Goal: Task Accomplishment & Management: Use online tool/utility

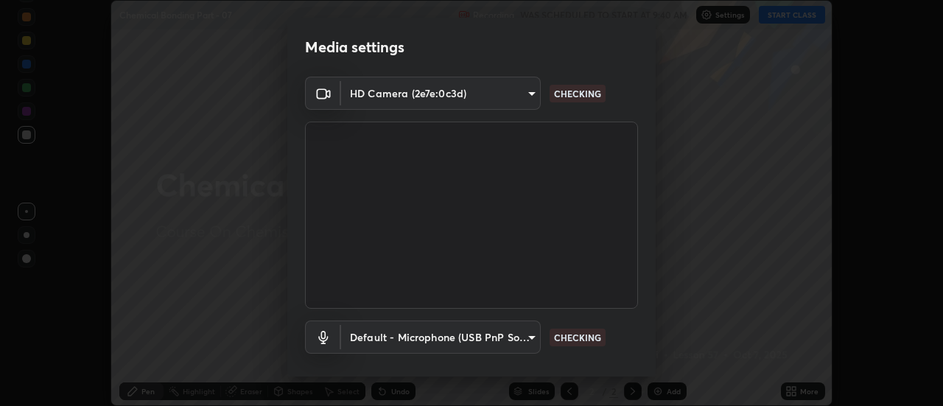
scroll to position [406, 943]
click at [494, 334] on body "Erase all Chemical Bonding Part - 07 Recording WAS SCHEDULED TO START AT 9:40 A…" at bounding box center [471, 203] width 943 height 406
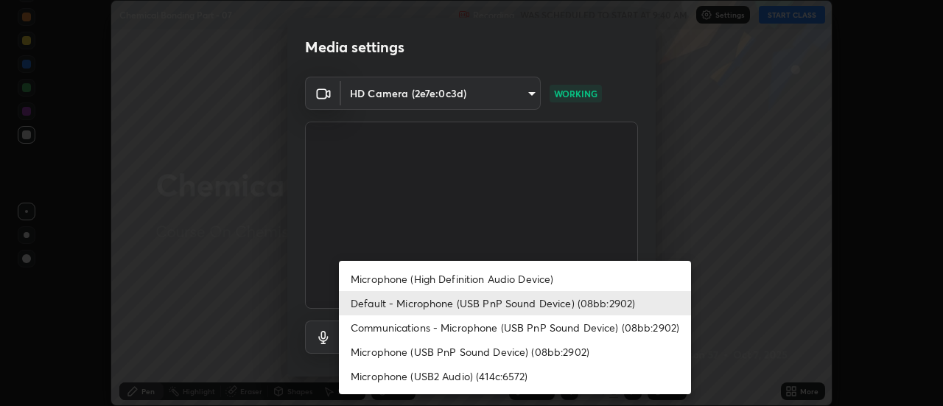
click at [442, 373] on li "Microphone (USB2 Audio) (414c:6572)" at bounding box center [515, 376] width 352 height 24
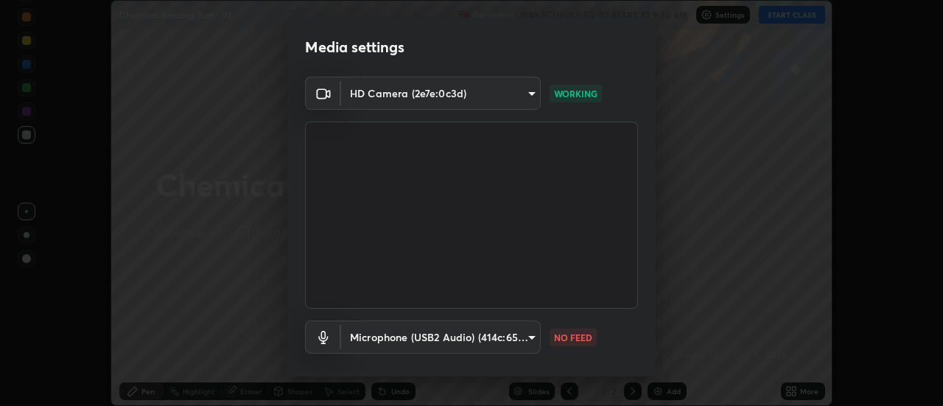
click at [442, 343] on body "Erase all Chemical Bonding Part - 07 Recording WAS SCHEDULED TO START AT 9:40 A…" at bounding box center [471, 203] width 943 height 406
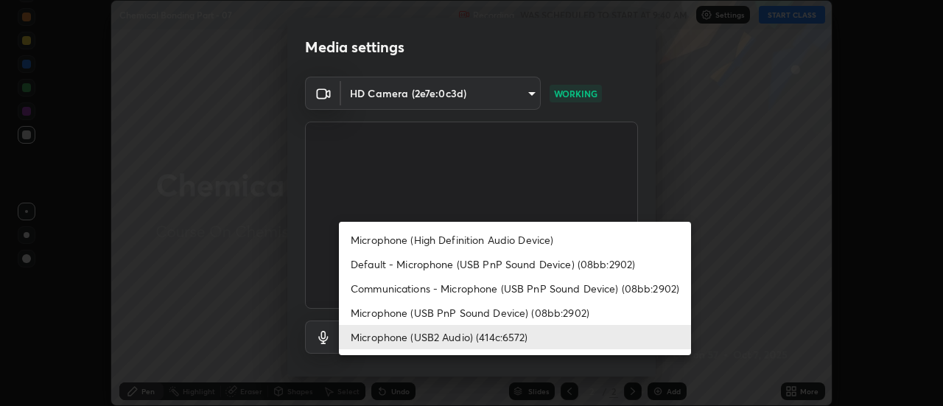
click at [417, 267] on li "Default - Microphone (USB PnP Sound Device) (08bb:2902)" at bounding box center [515, 264] width 352 height 24
type input "default"
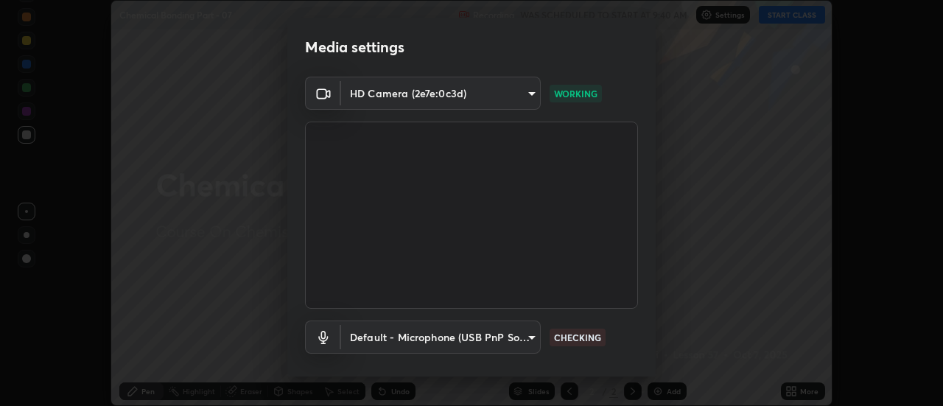
scroll to position [77, 0]
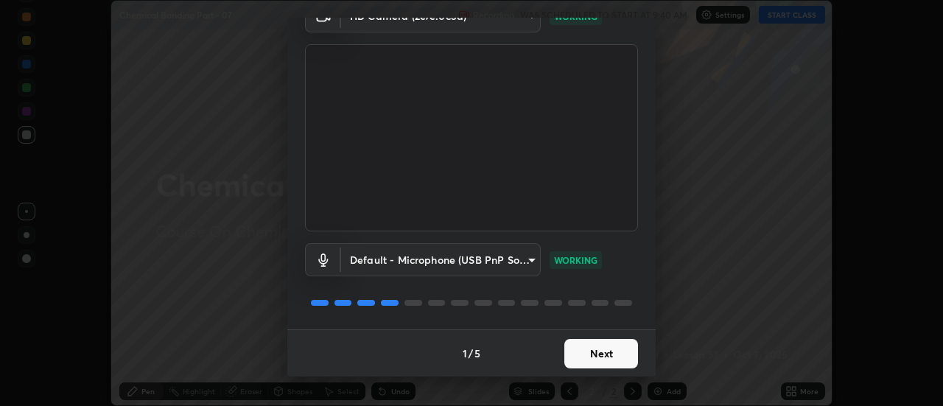
click at [593, 349] on button "Next" at bounding box center [601, 353] width 74 height 29
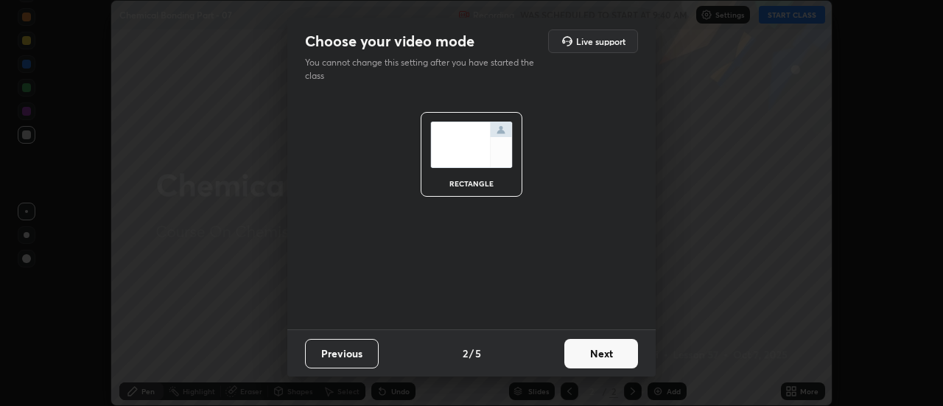
scroll to position [0, 0]
click at [594, 351] on button "Next" at bounding box center [601, 353] width 74 height 29
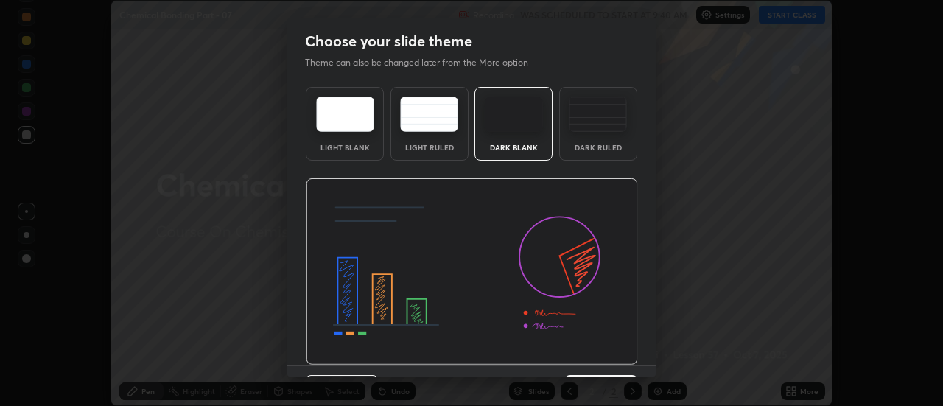
click at [596, 352] on img at bounding box center [472, 271] width 332 height 187
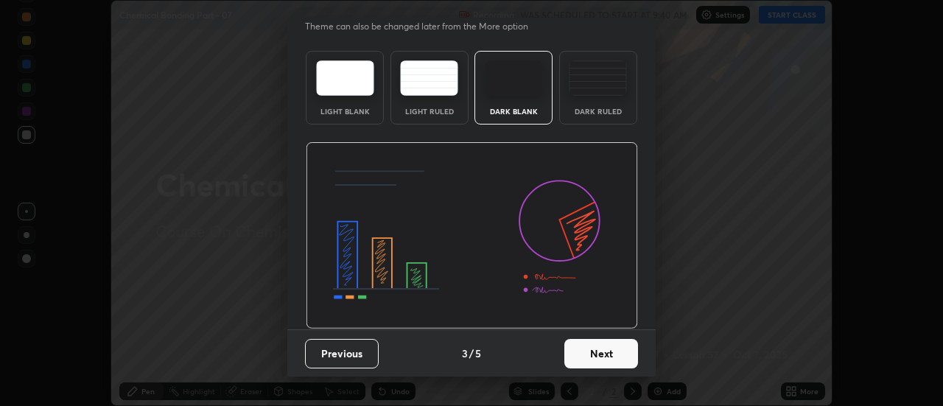
click at [592, 350] on button "Next" at bounding box center [601, 353] width 74 height 29
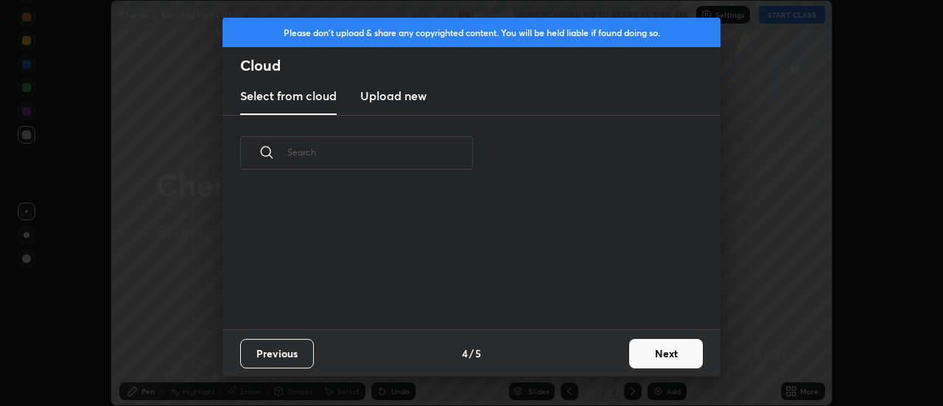
scroll to position [138, 473]
click at [654, 351] on button "Next" at bounding box center [666, 353] width 74 height 29
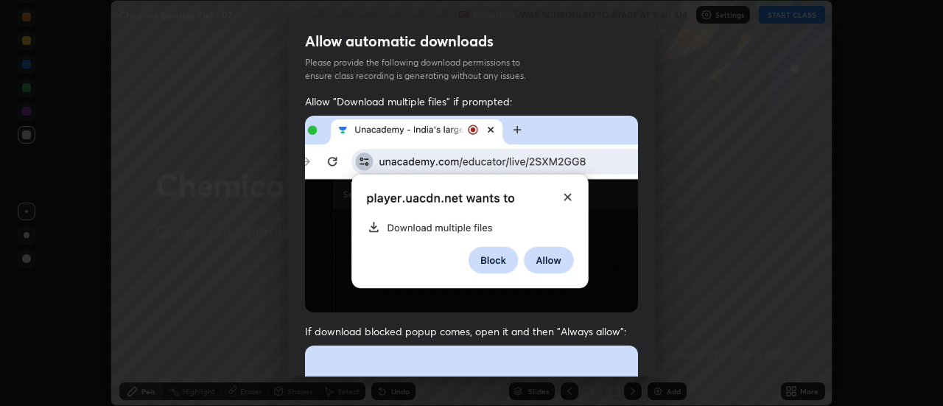
click at [656, 351] on div "Allow automatic downloads Please provide the following download permissions to …" at bounding box center [471, 203] width 943 height 406
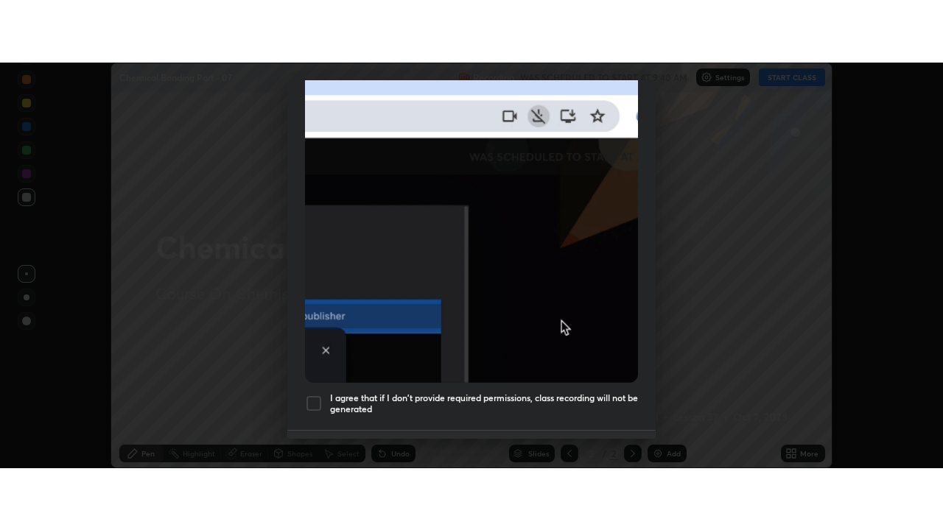
scroll to position [378, 0]
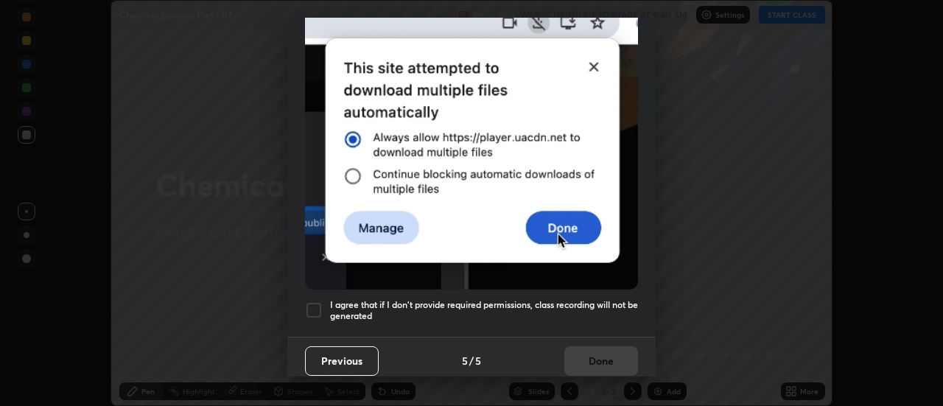
click at [314, 301] on div at bounding box center [314, 310] width 18 height 18
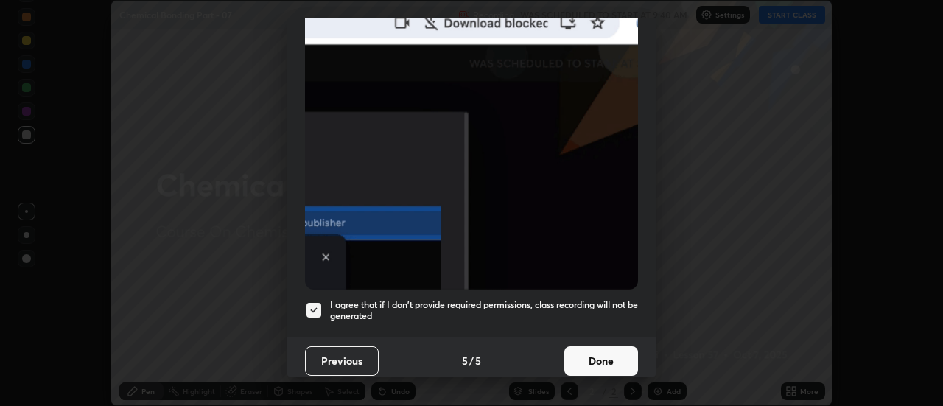
click at [598, 358] on button "Done" at bounding box center [601, 360] width 74 height 29
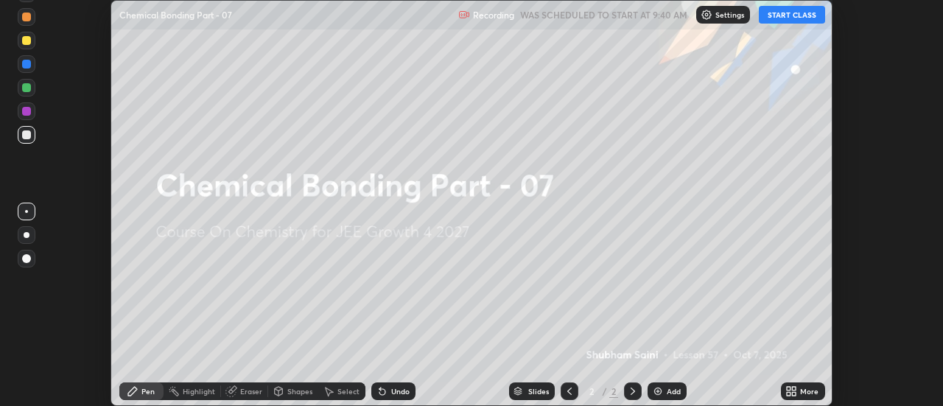
click at [804, 391] on div "More" at bounding box center [809, 390] width 18 height 7
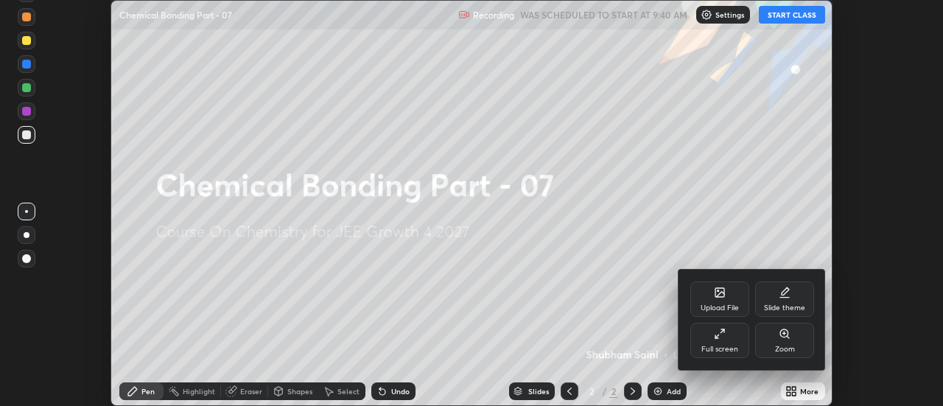
click at [740, 347] on div "Full screen" at bounding box center [719, 340] width 59 height 35
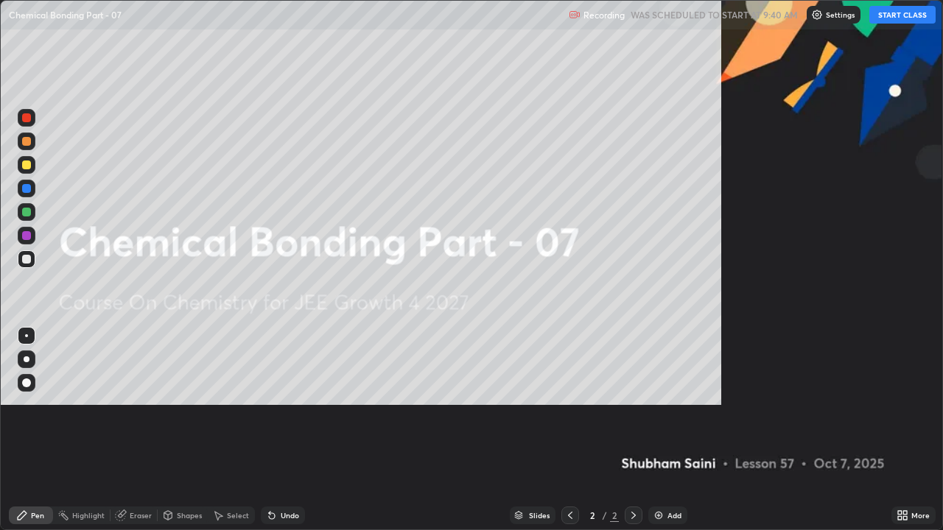
scroll to position [530, 943]
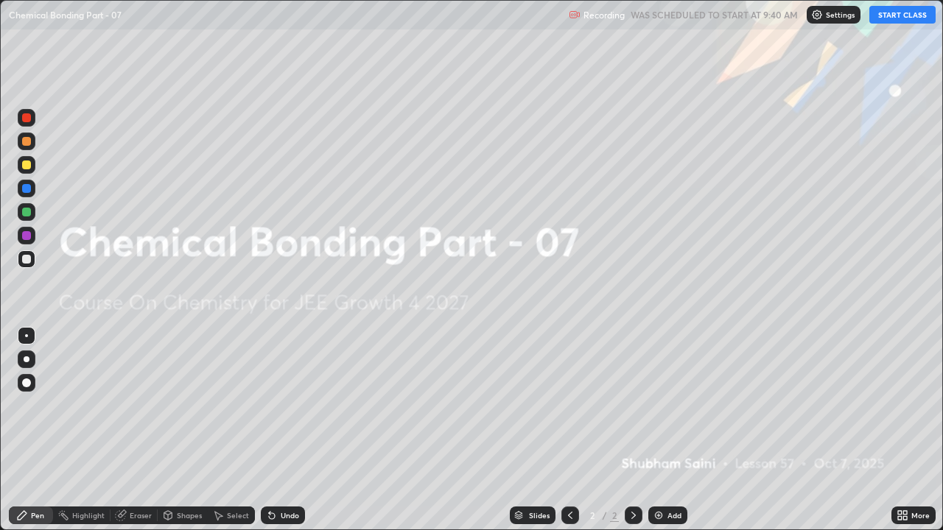
click at [902, 18] on button "START CLASS" at bounding box center [902, 15] width 66 height 18
click at [663, 405] on img at bounding box center [659, 516] width 12 height 12
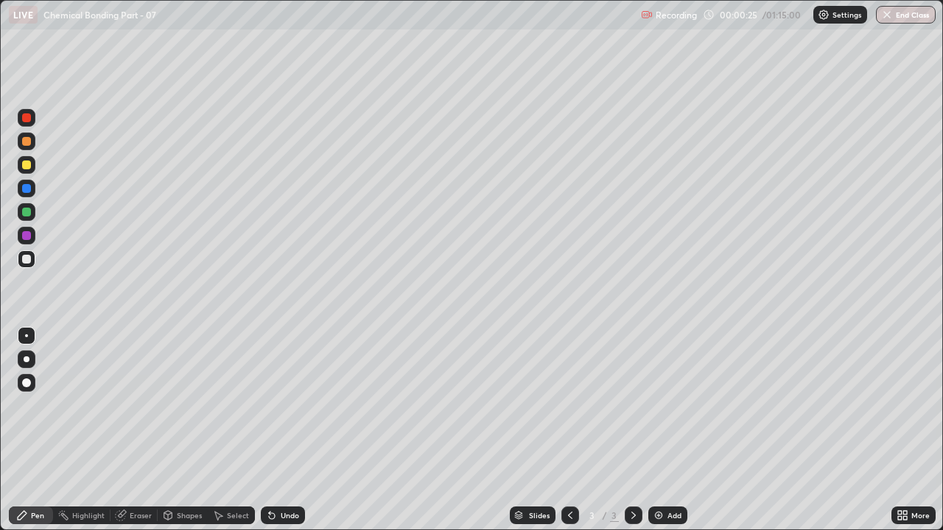
click at [29, 367] on div at bounding box center [27, 360] width 18 height 18
click at [29, 166] on div at bounding box center [26, 165] width 9 height 9
click at [31, 170] on div at bounding box center [27, 165] width 18 height 18
click at [179, 405] on div "Shapes" at bounding box center [189, 515] width 25 height 7
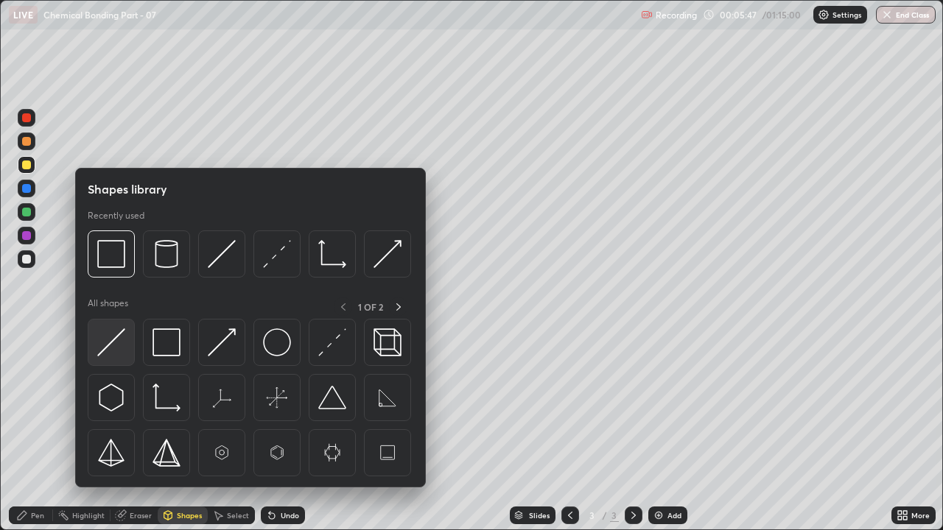
click at [113, 344] on img at bounding box center [111, 343] width 28 height 28
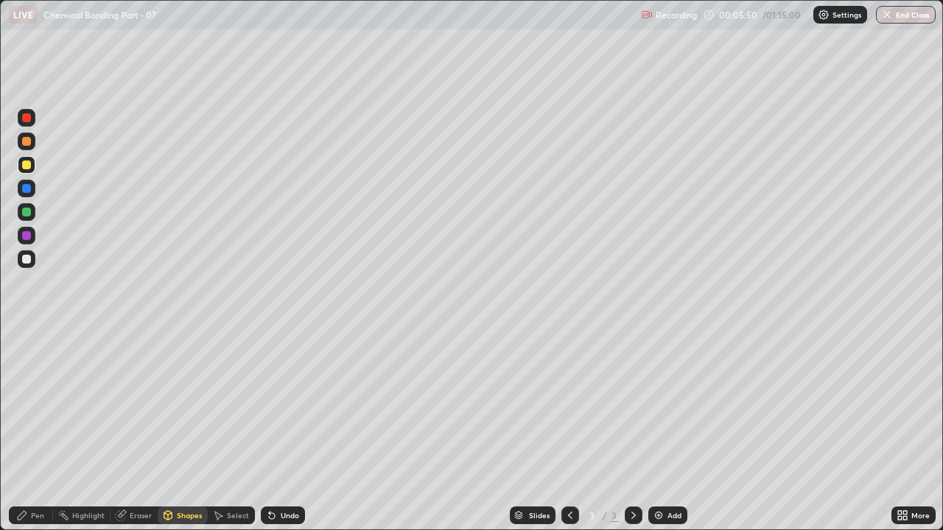
click at [39, 405] on div "Pen" at bounding box center [37, 515] width 13 height 7
click at [25, 213] on div at bounding box center [26, 212] width 9 height 9
click at [27, 259] on div at bounding box center [26, 259] width 9 height 9
click at [30, 169] on div at bounding box center [27, 165] width 18 height 18
click at [32, 214] on div at bounding box center [27, 212] width 18 height 18
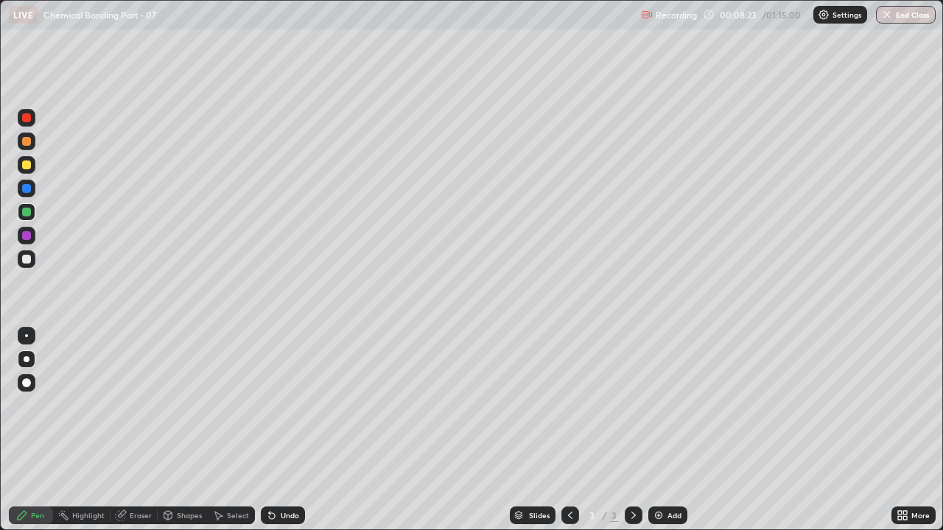
click at [292, 405] on div "Undo" at bounding box center [283, 516] width 44 height 18
click at [27, 142] on div at bounding box center [26, 141] width 9 height 9
click at [141, 405] on div "Eraser" at bounding box center [141, 515] width 22 height 7
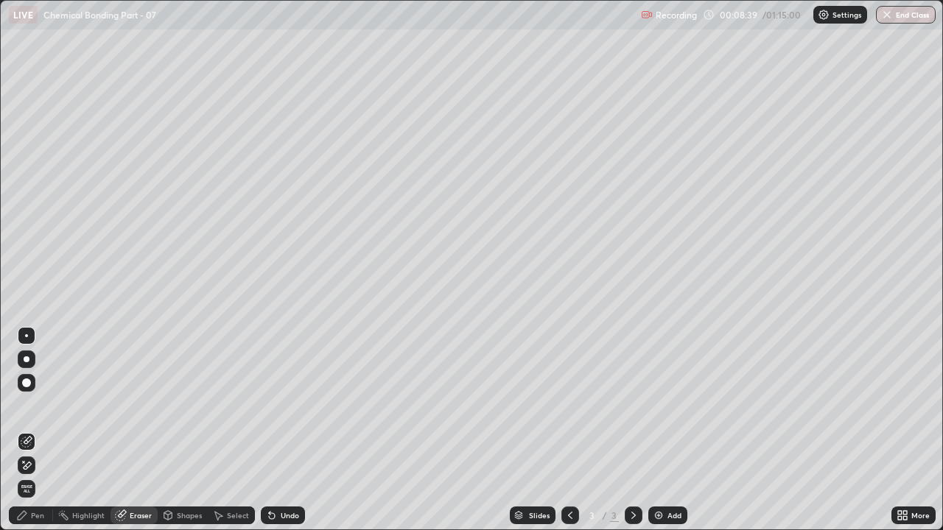
click at [26, 405] on icon at bounding box center [27, 466] width 12 height 13
click at [36, 405] on div "Pen" at bounding box center [31, 516] width 44 height 18
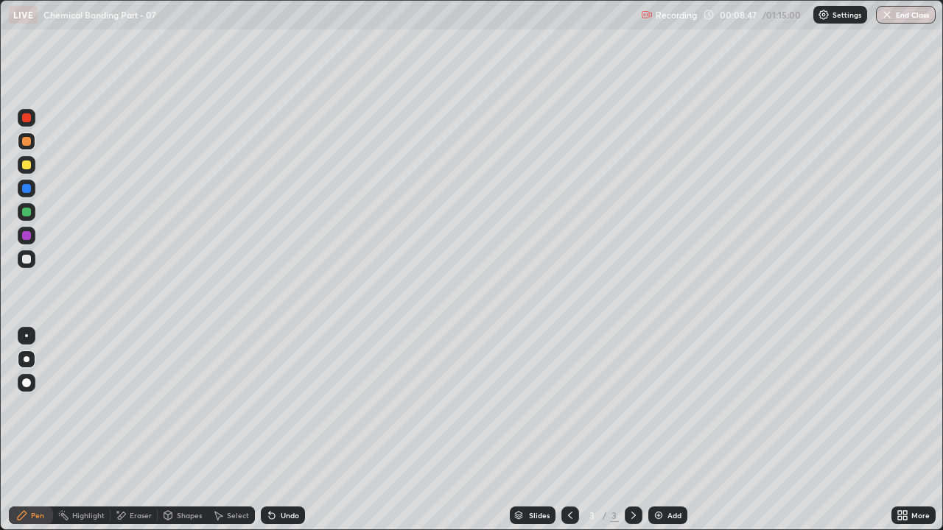
click at [33, 213] on div at bounding box center [27, 212] width 18 height 18
click at [28, 260] on div at bounding box center [26, 259] width 9 height 9
click at [35, 169] on div at bounding box center [27, 165] width 18 height 18
click at [670, 405] on div "Add" at bounding box center [674, 515] width 14 height 7
click at [193, 405] on div "Shapes" at bounding box center [189, 515] width 25 height 7
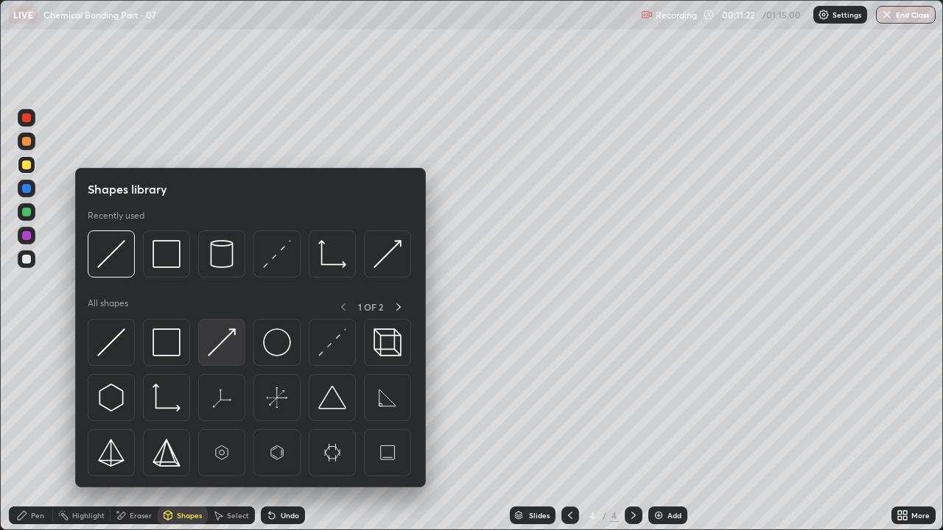
click at [225, 354] on img at bounding box center [222, 343] width 28 height 28
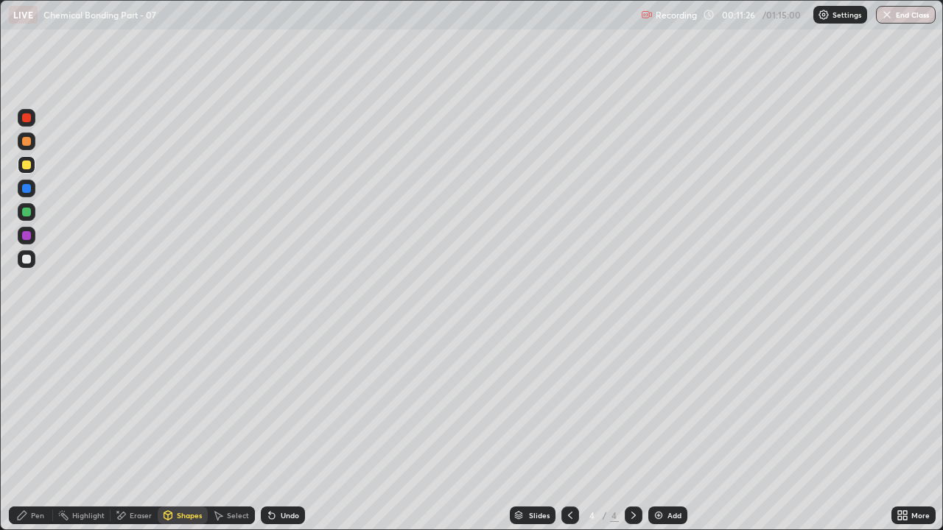
click at [23, 405] on div "Pen" at bounding box center [31, 516] width 44 height 18
click at [30, 260] on div at bounding box center [26, 259] width 9 height 9
click at [33, 217] on div at bounding box center [27, 212] width 18 height 18
click at [281, 405] on div "Undo" at bounding box center [290, 515] width 18 height 7
click at [286, 405] on div "Undo" at bounding box center [290, 515] width 18 height 7
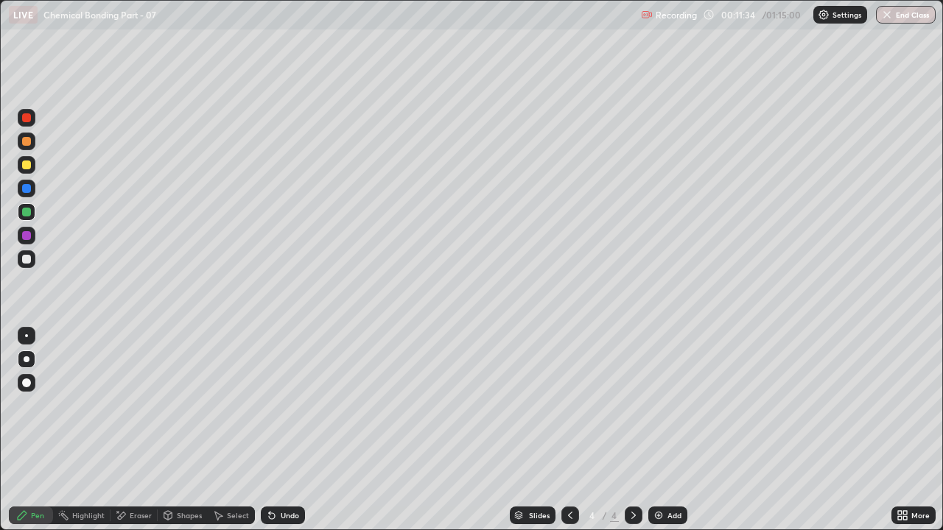
click at [284, 405] on div "Undo" at bounding box center [283, 516] width 44 height 18
click at [283, 405] on div "Undo" at bounding box center [283, 516] width 44 height 18
click at [288, 405] on div "Undo" at bounding box center [283, 516] width 44 height 18
click at [298, 405] on div "Undo" at bounding box center [283, 516] width 44 height 18
click at [292, 405] on div "Undo" at bounding box center [290, 515] width 18 height 7
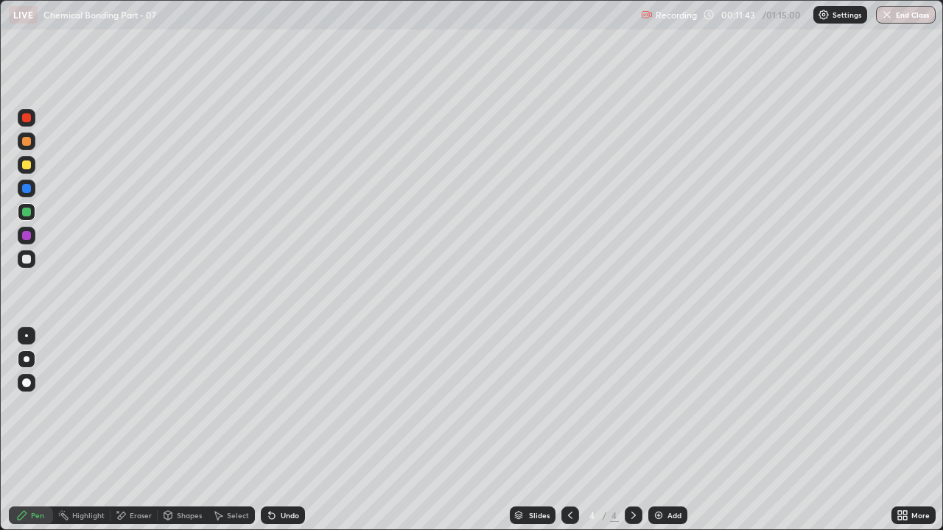
click at [294, 405] on div "Undo" at bounding box center [290, 515] width 18 height 7
click at [293, 405] on div "Undo" at bounding box center [290, 515] width 18 height 7
click at [295, 405] on div "Undo" at bounding box center [290, 515] width 18 height 7
click at [297, 405] on div "Undo" at bounding box center [283, 516] width 44 height 18
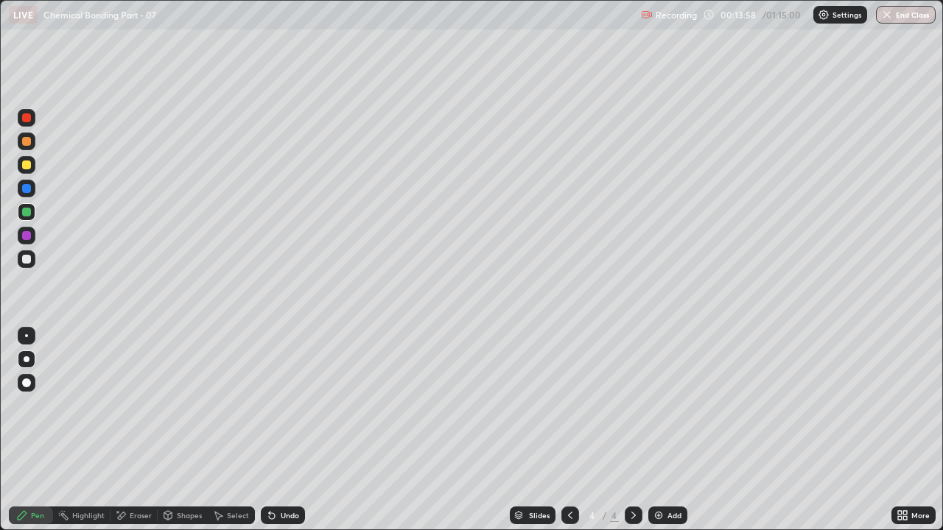
click at [565, 405] on div at bounding box center [570, 516] width 18 height 18
click at [656, 405] on img at bounding box center [659, 516] width 12 height 12
click at [25, 144] on div at bounding box center [26, 141] width 9 height 9
click at [30, 162] on div at bounding box center [26, 165] width 9 height 9
click at [27, 237] on div at bounding box center [26, 235] width 9 height 9
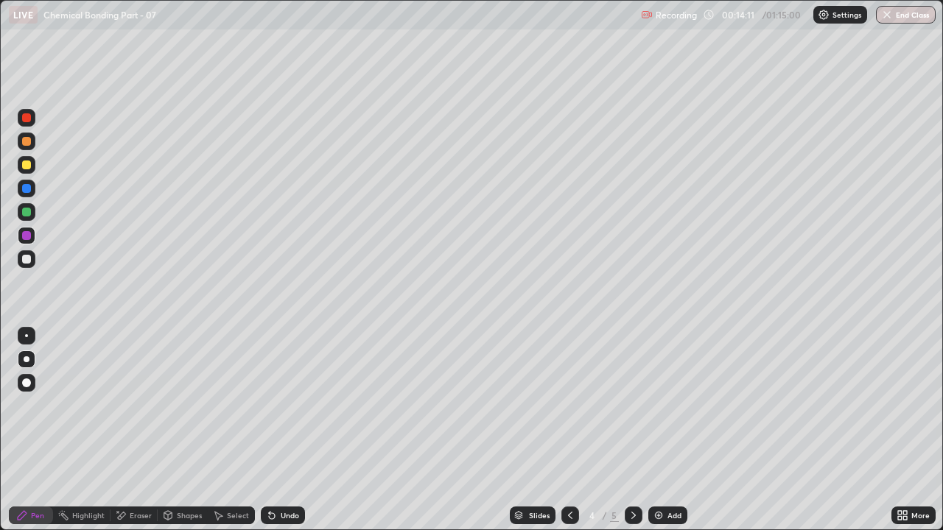
click at [28, 259] on div at bounding box center [26, 259] width 9 height 9
click at [27, 144] on div at bounding box center [26, 141] width 9 height 9
click at [29, 169] on div at bounding box center [26, 165] width 9 height 9
click at [27, 141] on div at bounding box center [26, 141] width 9 height 9
click at [653, 405] on img at bounding box center [659, 516] width 12 height 12
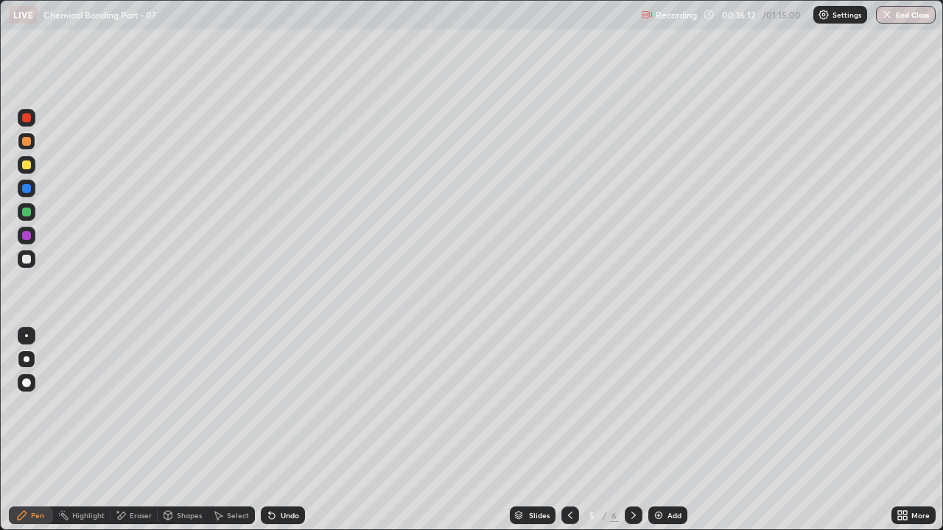
click at [30, 166] on div at bounding box center [26, 165] width 9 height 9
click at [23, 140] on div at bounding box center [26, 141] width 9 height 9
click at [30, 214] on div at bounding box center [26, 212] width 9 height 9
click at [193, 405] on div "Shapes" at bounding box center [183, 516] width 50 height 18
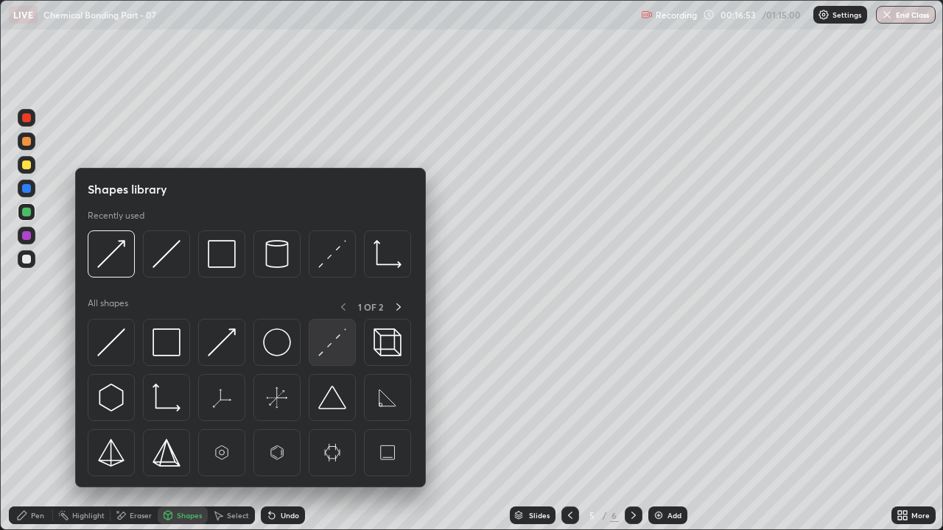
click at [329, 349] on img at bounding box center [332, 343] width 28 height 28
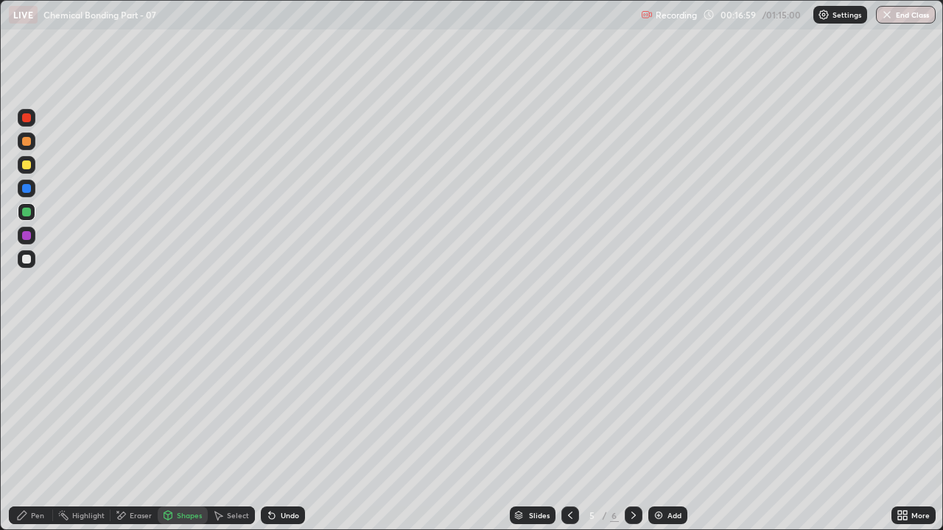
click at [28, 405] on icon at bounding box center [22, 516] width 12 height 12
click at [28, 261] on div at bounding box center [26, 259] width 9 height 9
click at [569, 405] on icon at bounding box center [570, 516] width 12 height 12
click at [570, 405] on div at bounding box center [570, 515] width 18 height 29
click at [627, 405] on div at bounding box center [634, 515] width 18 height 29
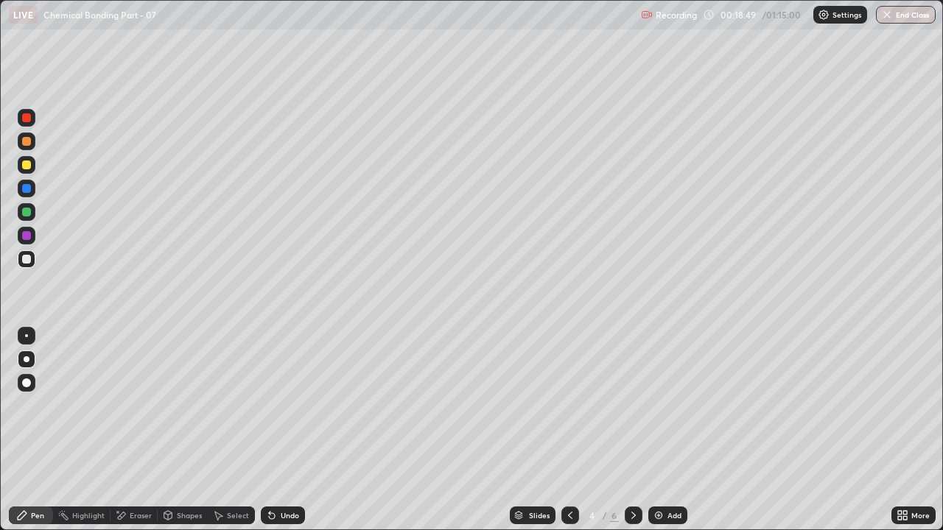
click at [625, 405] on div at bounding box center [634, 516] width 18 height 18
click at [628, 405] on icon at bounding box center [634, 516] width 12 height 12
click at [300, 405] on div "Undo" at bounding box center [283, 516] width 44 height 18
click at [292, 405] on div "Undo" at bounding box center [290, 515] width 18 height 7
click at [294, 405] on div "Undo" at bounding box center [283, 516] width 44 height 18
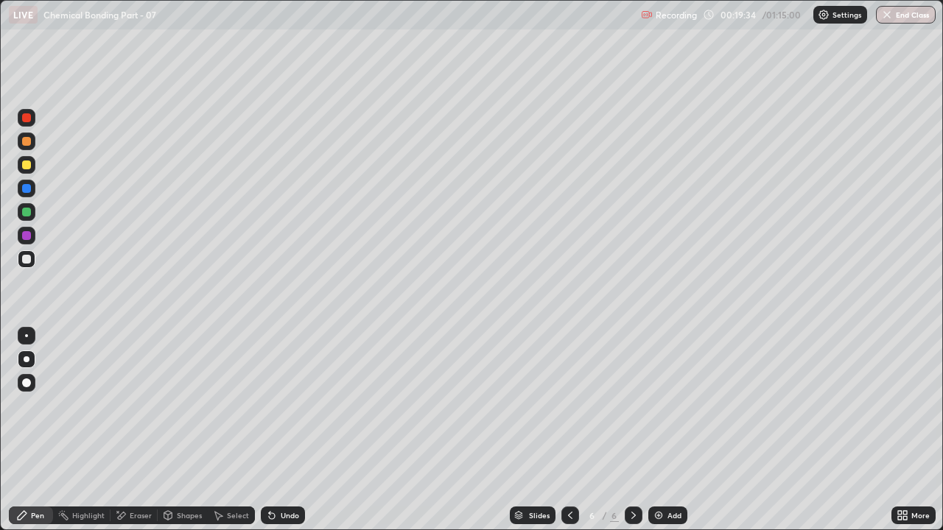
click at [290, 405] on div "Undo" at bounding box center [290, 515] width 18 height 7
click at [186, 405] on div "Shapes" at bounding box center [189, 515] width 25 height 7
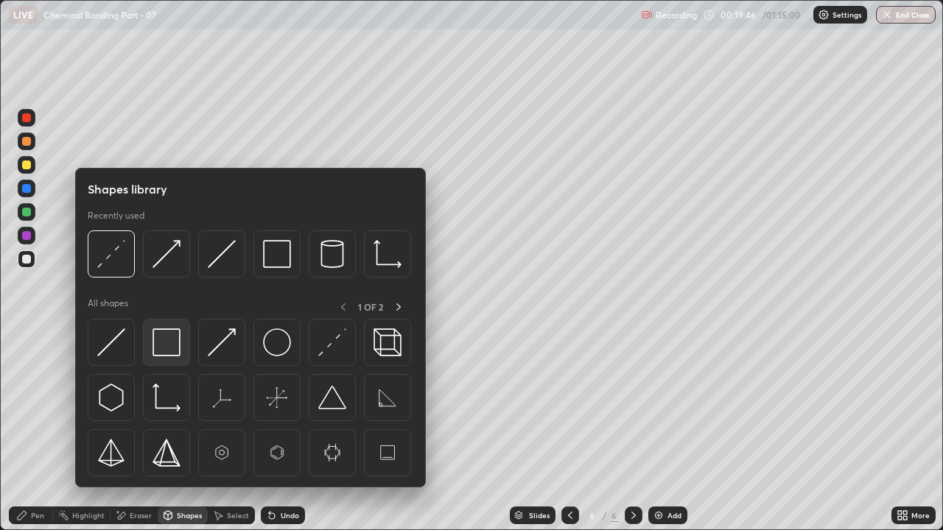
click at [168, 344] on img at bounding box center [166, 343] width 28 height 28
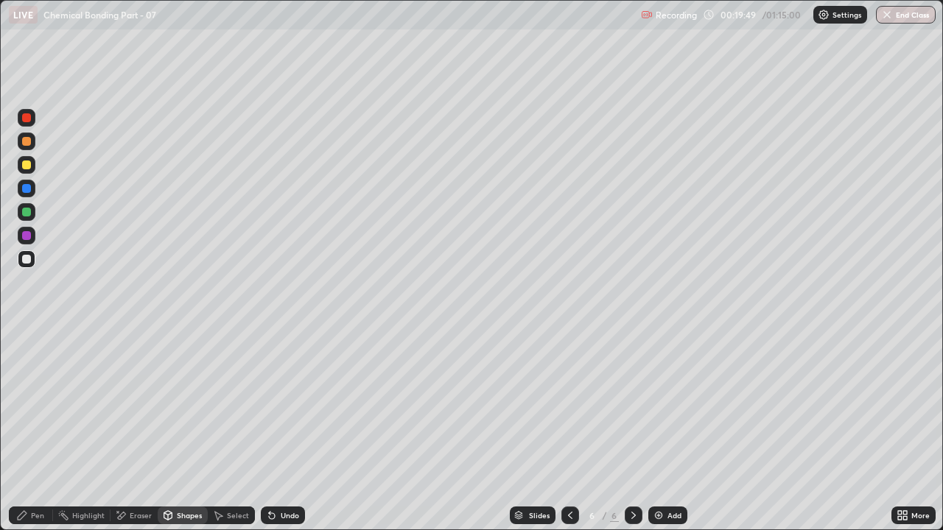
click at [35, 405] on div "Pen" at bounding box center [37, 515] width 13 height 7
click at [290, 405] on div "Undo" at bounding box center [290, 515] width 18 height 7
click at [289, 405] on div "Undo" at bounding box center [290, 515] width 18 height 7
click at [24, 164] on div at bounding box center [26, 165] width 9 height 9
click at [27, 119] on div at bounding box center [26, 117] width 9 height 9
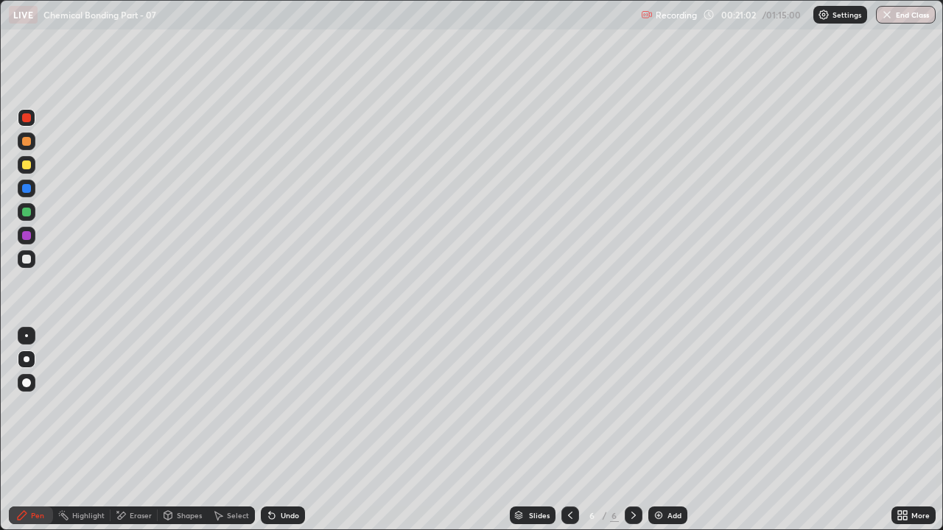
click at [296, 405] on div "Undo" at bounding box center [290, 515] width 18 height 7
click at [284, 405] on div "Undo" at bounding box center [283, 516] width 44 height 18
click at [284, 405] on div "Undo" at bounding box center [290, 515] width 18 height 7
click at [282, 405] on div "Undo" at bounding box center [283, 516] width 44 height 18
click at [281, 405] on div "Undo" at bounding box center [283, 516] width 44 height 18
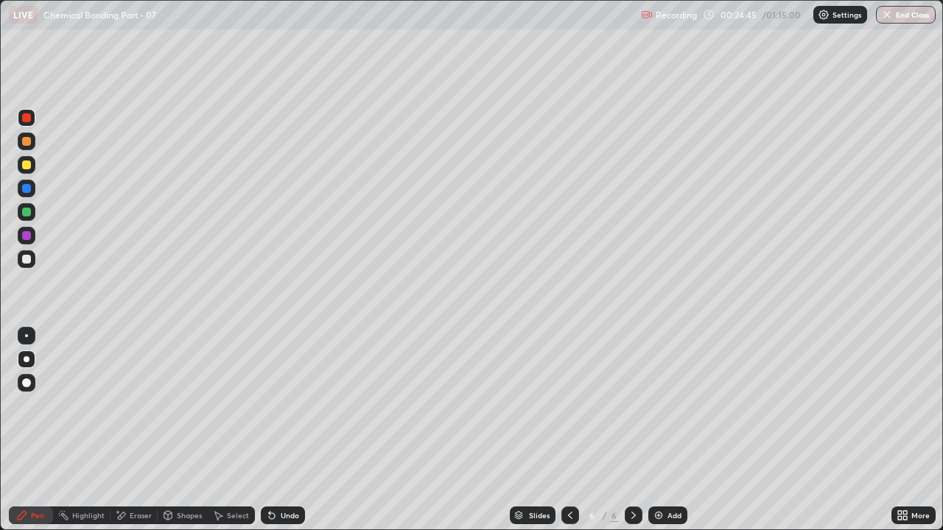
click at [281, 405] on div "Undo" at bounding box center [283, 516] width 44 height 18
click at [280, 405] on div "Undo" at bounding box center [283, 516] width 44 height 18
click at [279, 405] on div "Undo" at bounding box center [283, 516] width 44 height 18
click at [287, 405] on div "Undo" at bounding box center [290, 515] width 18 height 7
click at [292, 405] on div "Undo" at bounding box center [283, 516] width 44 height 18
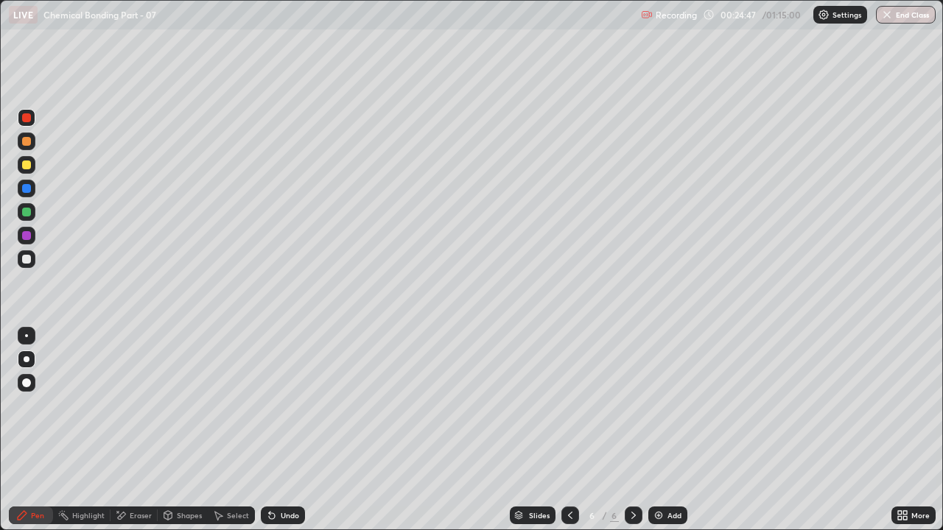
click at [285, 405] on div "Undo" at bounding box center [283, 516] width 44 height 18
click at [287, 405] on div "Undo" at bounding box center [283, 516] width 44 height 18
click at [286, 405] on div "Undo" at bounding box center [283, 516] width 44 height 18
click at [281, 405] on div "Undo" at bounding box center [290, 515] width 18 height 7
click at [284, 405] on div "Undo" at bounding box center [290, 515] width 18 height 7
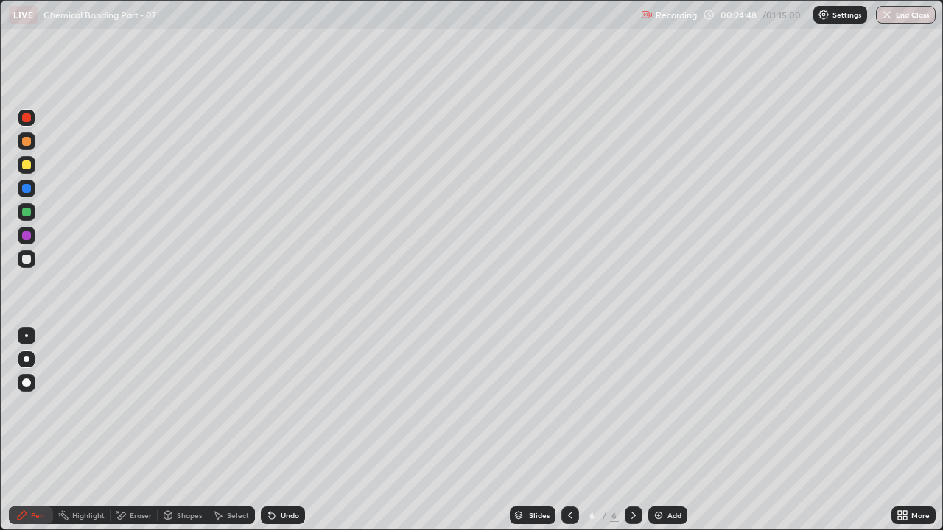
click at [283, 405] on div "Undo" at bounding box center [290, 515] width 18 height 7
click at [281, 405] on div "Undo" at bounding box center [290, 515] width 18 height 7
click at [284, 405] on div "Undo" at bounding box center [290, 515] width 18 height 7
click at [561, 405] on div at bounding box center [570, 516] width 18 height 18
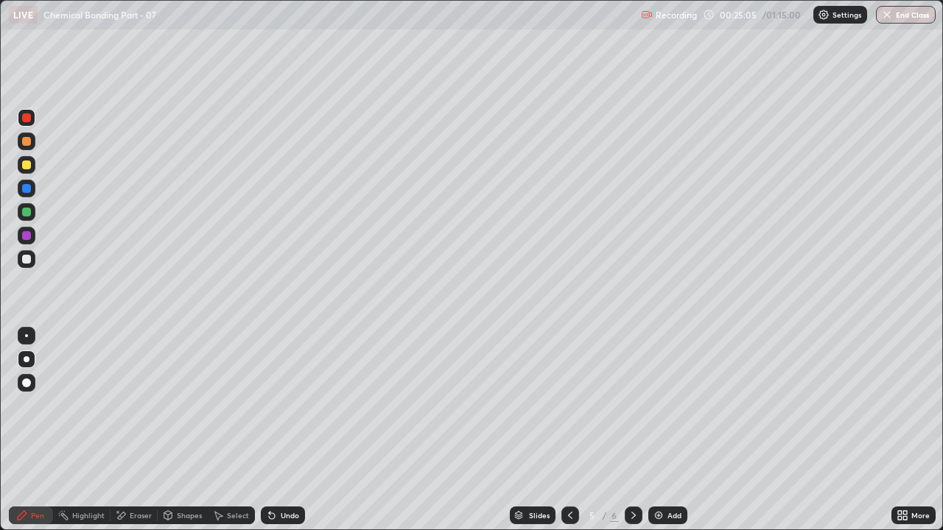
click at [632, 405] on icon at bounding box center [634, 516] width 12 height 12
click at [665, 405] on div "Add" at bounding box center [667, 516] width 39 height 18
click at [28, 141] on div at bounding box center [26, 141] width 9 height 9
click at [281, 405] on div "Undo" at bounding box center [290, 515] width 18 height 7
click at [284, 405] on div "Undo" at bounding box center [290, 515] width 18 height 7
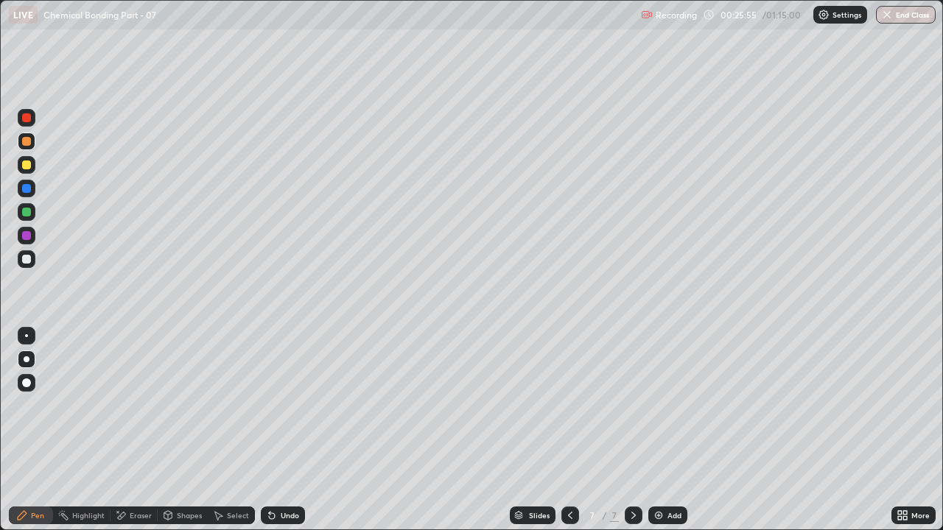
click at [26, 161] on div at bounding box center [26, 165] width 9 height 9
click at [26, 116] on div at bounding box center [26, 117] width 9 height 9
click at [29, 214] on div at bounding box center [26, 212] width 9 height 9
click at [291, 405] on div "Undo" at bounding box center [290, 515] width 18 height 7
click at [186, 405] on div "Shapes" at bounding box center [189, 515] width 25 height 7
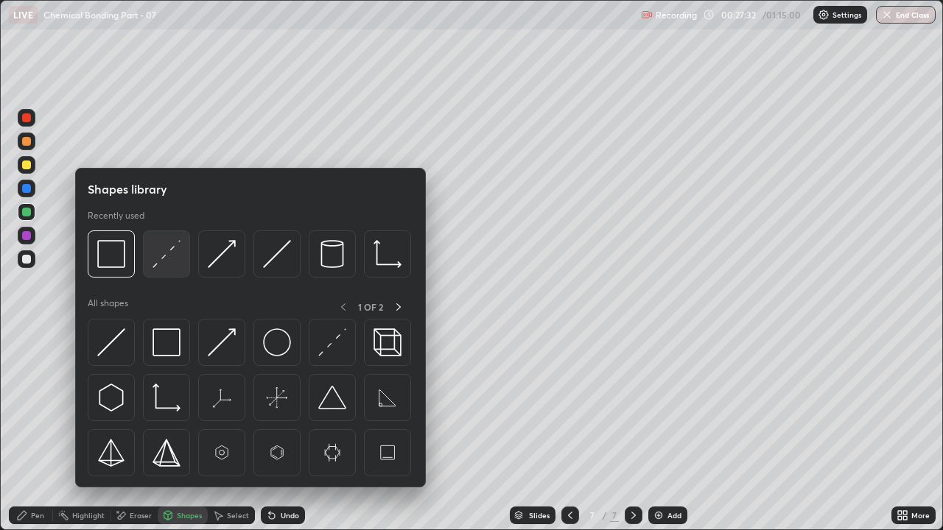
click at [167, 257] on img at bounding box center [166, 254] width 28 height 28
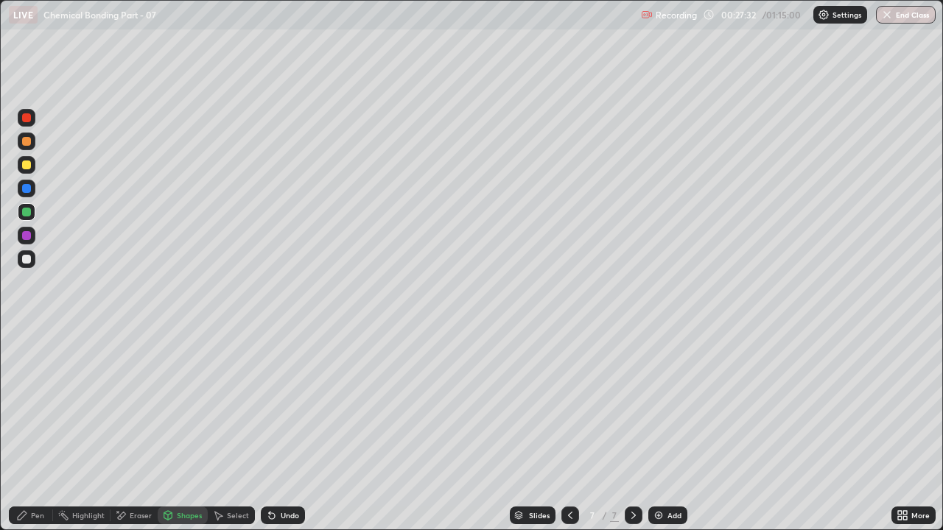
click at [35, 236] on div at bounding box center [27, 236] width 18 height 18
click at [27, 259] on div at bounding box center [26, 259] width 9 height 9
click at [40, 405] on div "Pen" at bounding box center [37, 515] width 13 height 7
click at [291, 405] on div "Undo" at bounding box center [290, 515] width 18 height 7
click at [181, 405] on div "Shapes" at bounding box center [183, 516] width 50 height 18
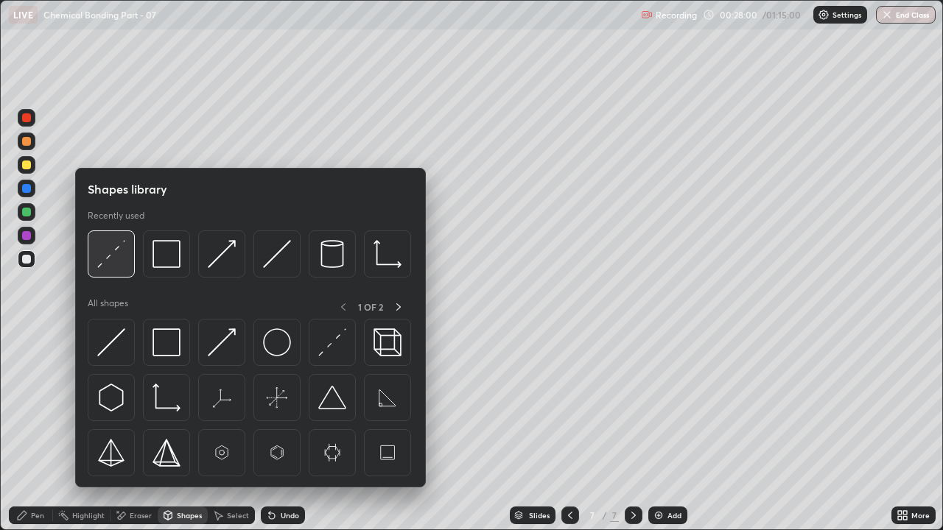
click at [113, 264] on img at bounding box center [111, 254] width 28 height 28
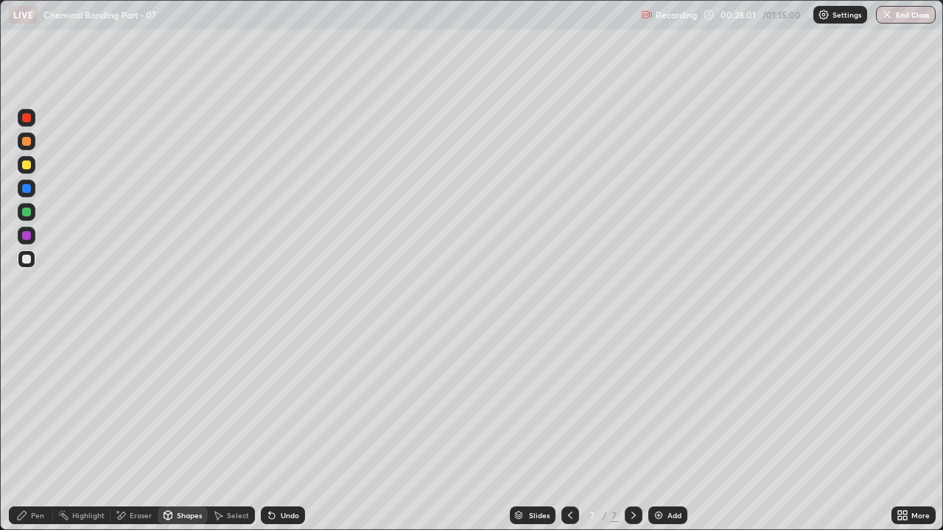
click at [27, 238] on div at bounding box center [26, 235] width 9 height 9
click at [27, 263] on div at bounding box center [26, 259] width 9 height 9
click at [38, 405] on div "Pen" at bounding box center [37, 515] width 13 height 7
click at [27, 189] on div at bounding box center [26, 188] width 9 height 9
click at [659, 405] on img at bounding box center [659, 516] width 12 height 12
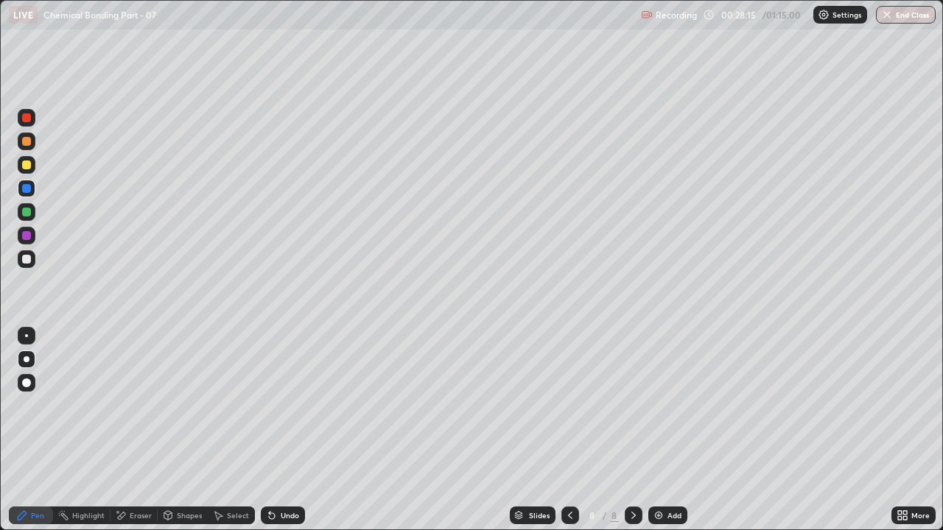
click at [182, 405] on div "Shapes" at bounding box center [189, 515] width 25 height 7
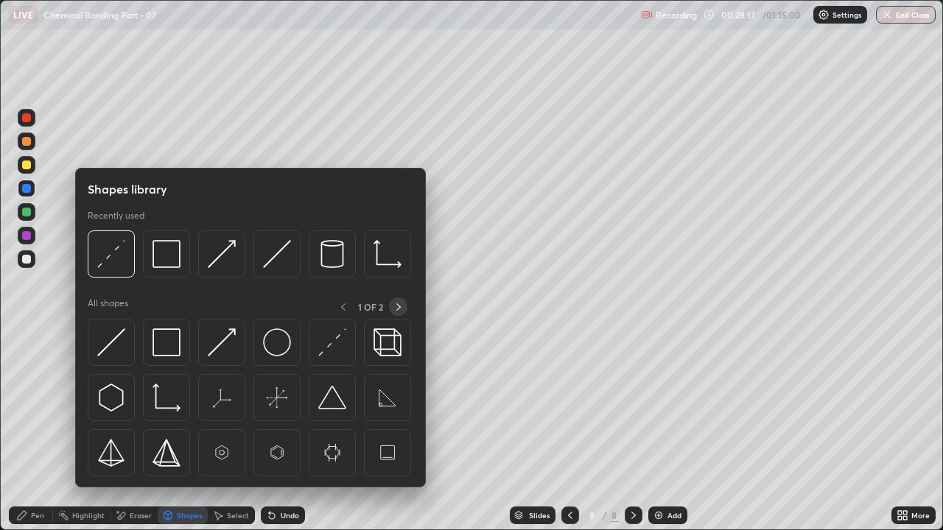
click at [391, 308] on div at bounding box center [398, 307] width 18 height 18
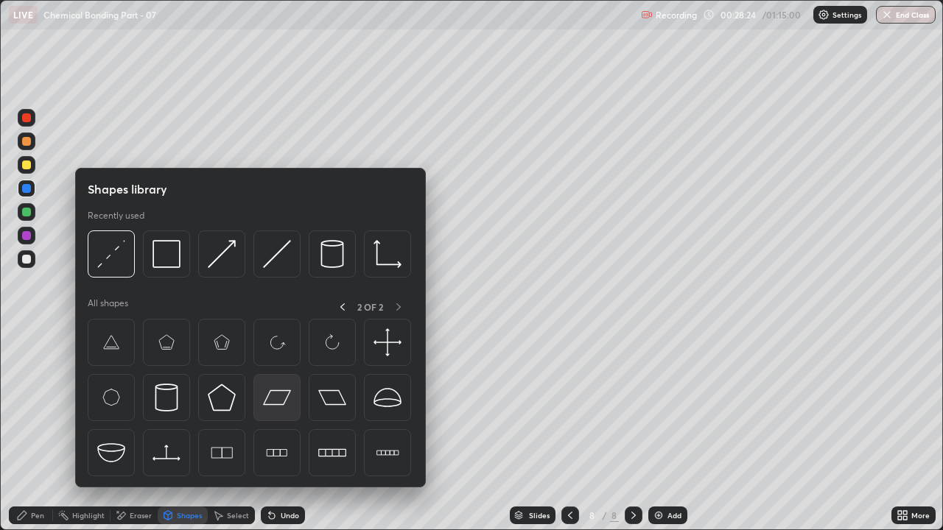
click at [283, 393] on img at bounding box center [277, 398] width 28 height 28
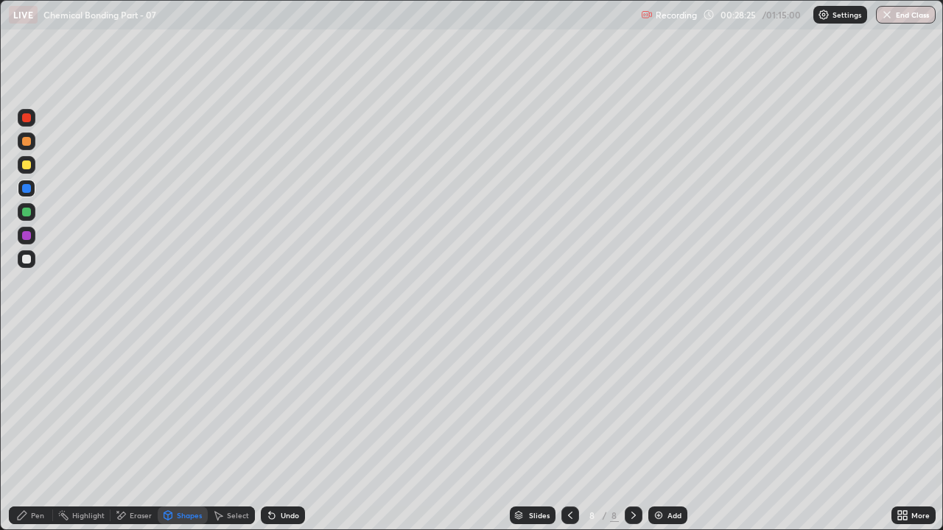
click at [24, 258] on div at bounding box center [26, 259] width 9 height 9
click at [29, 166] on div at bounding box center [26, 165] width 9 height 9
click at [31, 405] on div "Pen" at bounding box center [31, 516] width 44 height 18
click at [25, 144] on div at bounding box center [26, 141] width 9 height 9
click at [179, 405] on div "Shapes" at bounding box center [189, 515] width 25 height 7
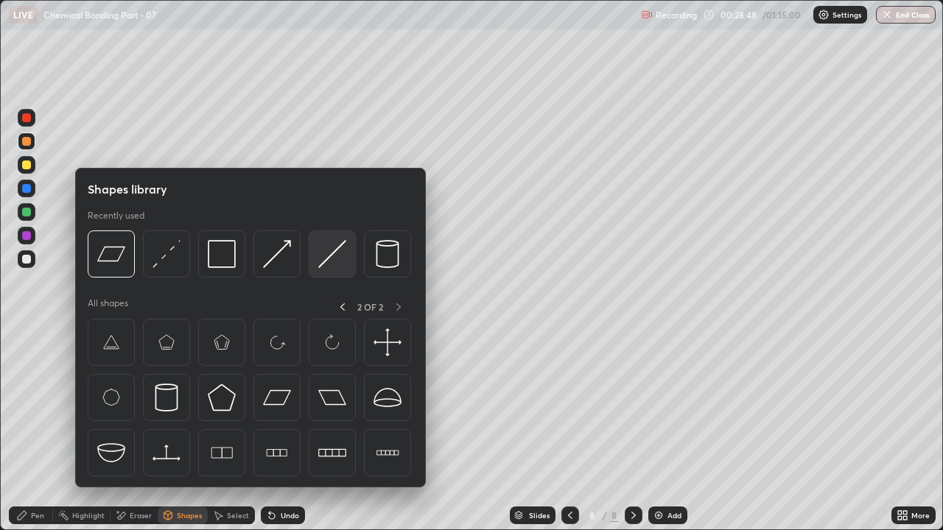
click at [331, 261] on img at bounding box center [332, 254] width 28 height 28
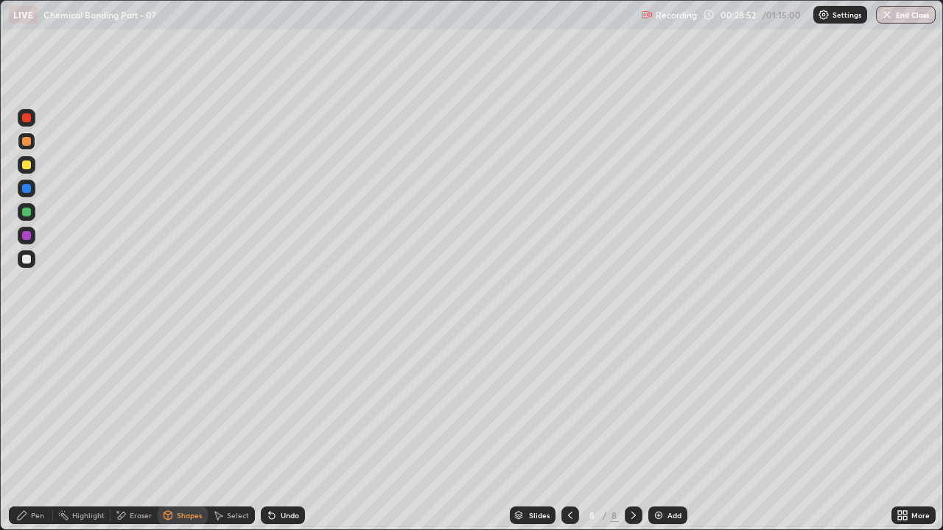
click at [22, 258] on div at bounding box center [26, 259] width 9 height 9
click at [290, 405] on div "Undo" at bounding box center [290, 515] width 18 height 7
click at [29, 405] on div "Pen" at bounding box center [31, 516] width 44 height 18
click at [28, 144] on div at bounding box center [26, 141] width 9 height 9
click at [25, 119] on div at bounding box center [26, 117] width 9 height 9
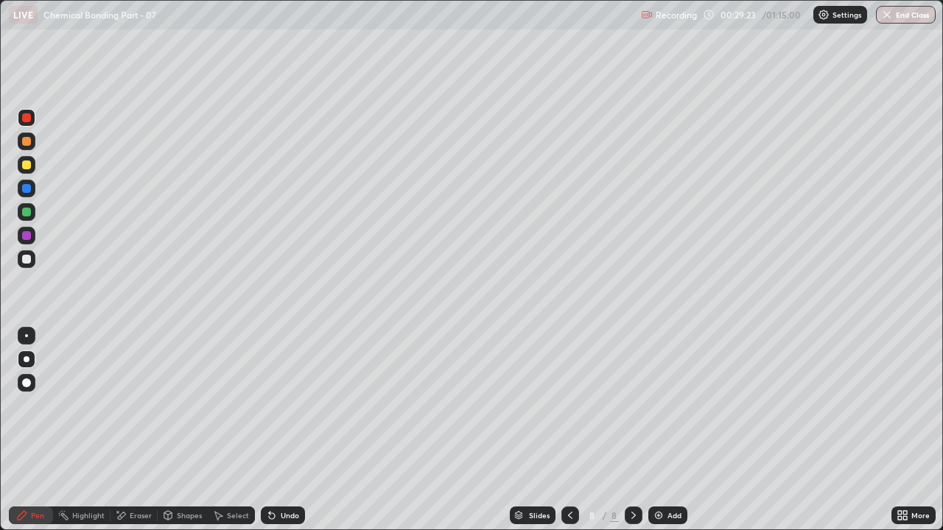
click at [187, 405] on div "Shapes" at bounding box center [189, 515] width 25 height 7
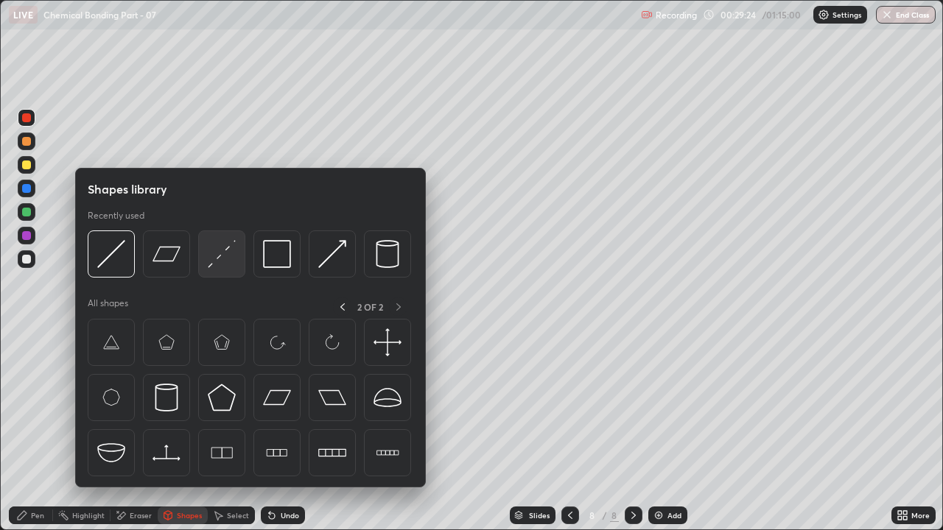
click at [226, 253] on img at bounding box center [222, 254] width 28 height 28
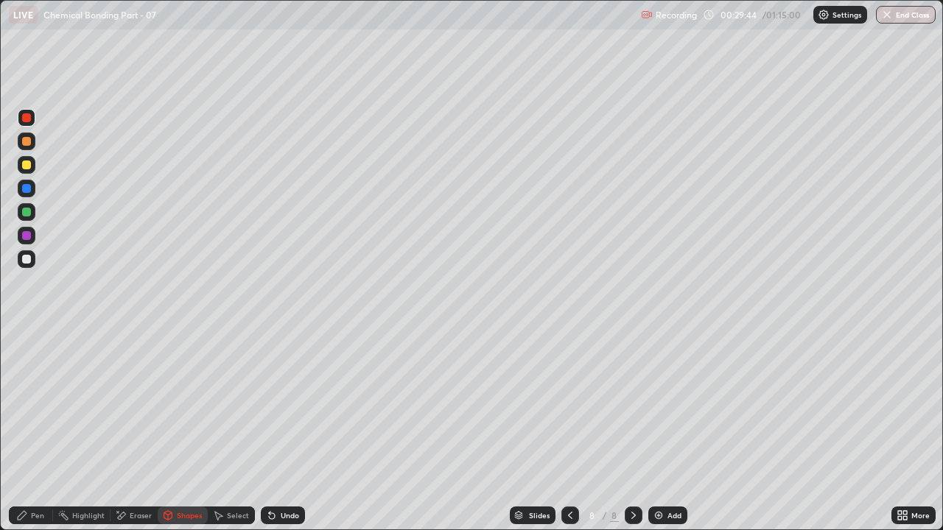
click at [29, 261] on div at bounding box center [26, 259] width 9 height 9
click at [281, 405] on div "Undo" at bounding box center [283, 516] width 44 height 18
click at [283, 405] on div "Undo" at bounding box center [283, 516] width 44 height 18
click at [284, 405] on div "Undo" at bounding box center [283, 516] width 44 height 18
click at [42, 405] on div "Pen" at bounding box center [37, 515] width 13 height 7
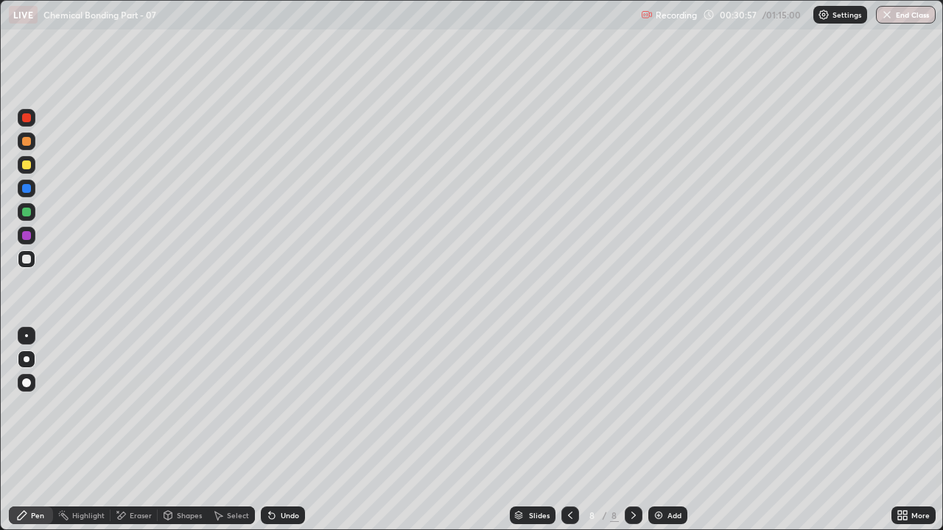
click at [669, 405] on div "Add" at bounding box center [667, 516] width 39 height 18
click at [28, 169] on div at bounding box center [26, 165] width 9 height 9
click at [28, 261] on div at bounding box center [26, 259] width 9 height 9
click at [189, 405] on div "Shapes" at bounding box center [183, 516] width 50 height 18
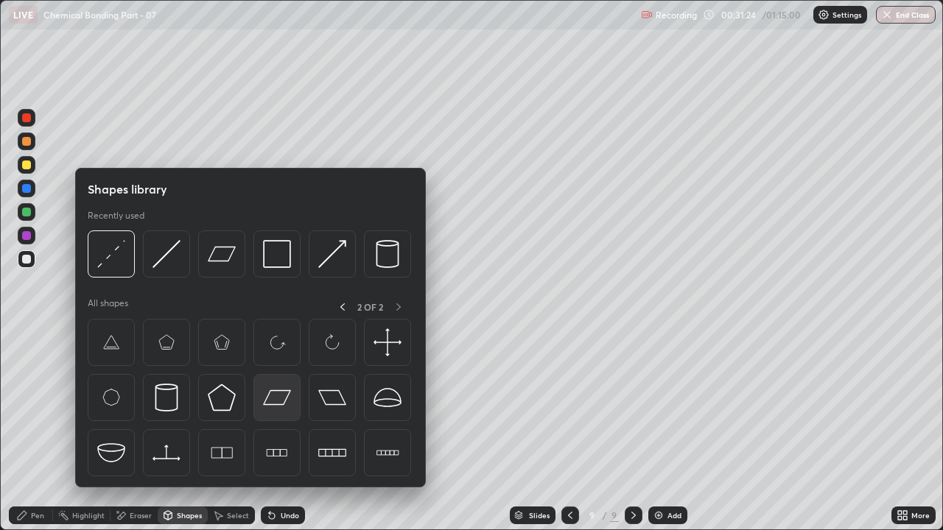
click at [273, 399] on img at bounding box center [277, 398] width 28 height 28
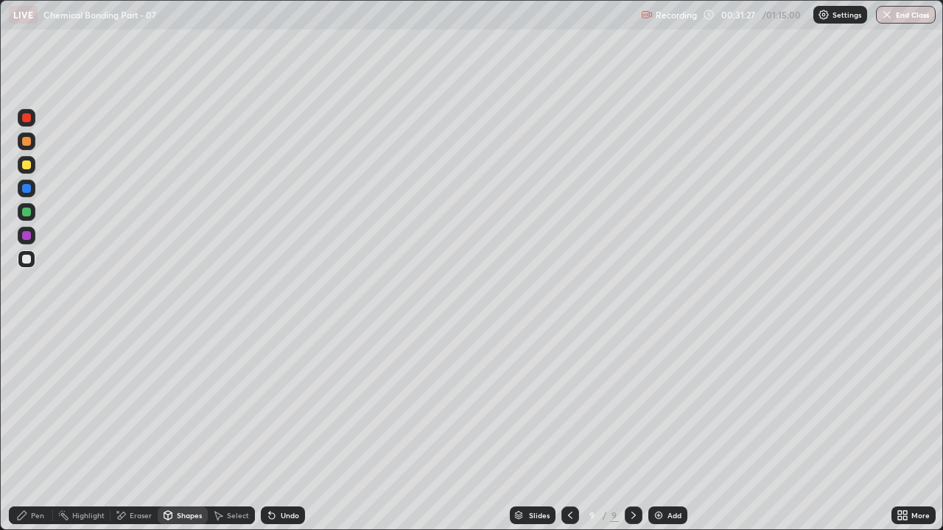
click at [29, 120] on div at bounding box center [26, 117] width 9 height 9
click at [29, 405] on div "Pen" at bounding box center [31, 516] width 44 height 18
click at [189, 405] on div "Shapes" at bounding box center [189, 515] width 25 height 7
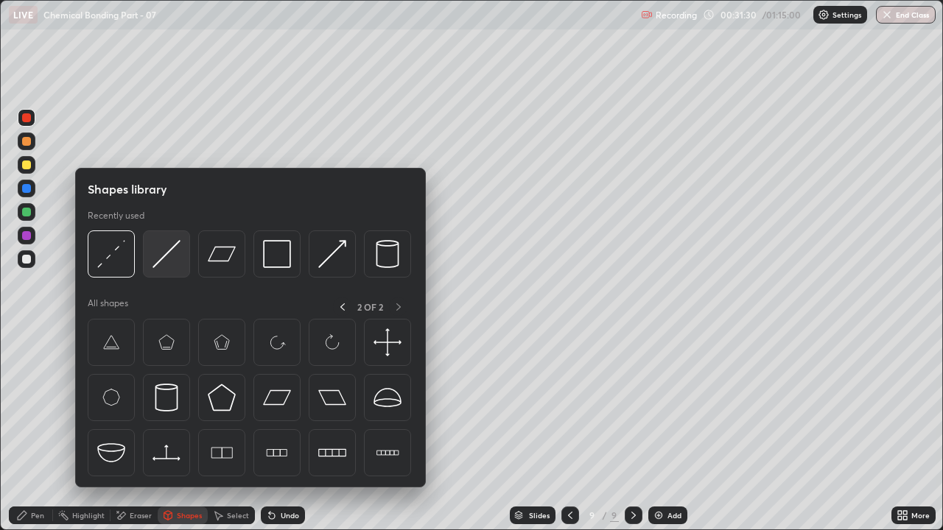
click at [175, 255] on img at bounding box center [166, 254] width 28 height 28
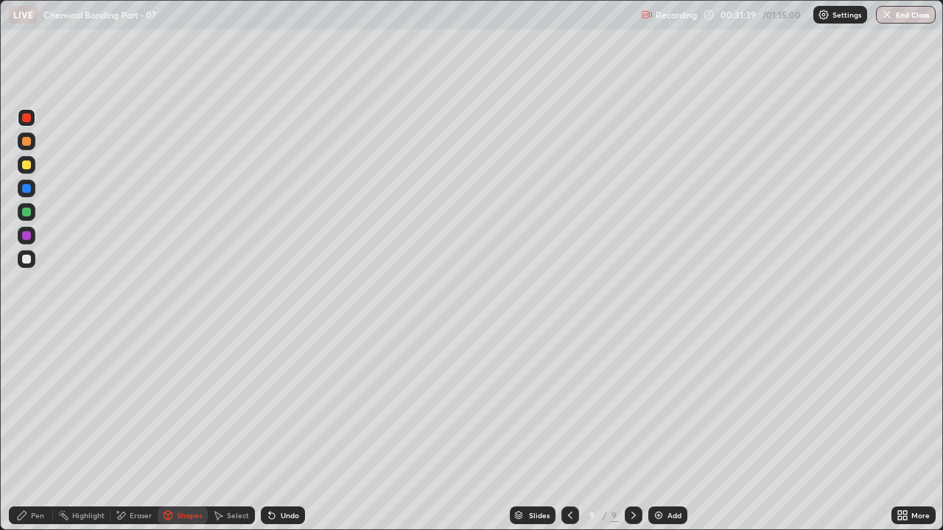
click at [289, 405] on div "Undo" at bounding box center [290, 515] width 18 height 7
click at [292, 405] on div "Undo" at bounding box center [290, 515] width 18 height 7
click at [295, 405] on div "Undo" at bounding box center [290, 515] width 18 height 7
click at [296, 405] on div "Undo" at bounding box center [290, 515] width 18 height 7
click at [30, 261] on div at bounding box center [26, 259] width 9 height 9
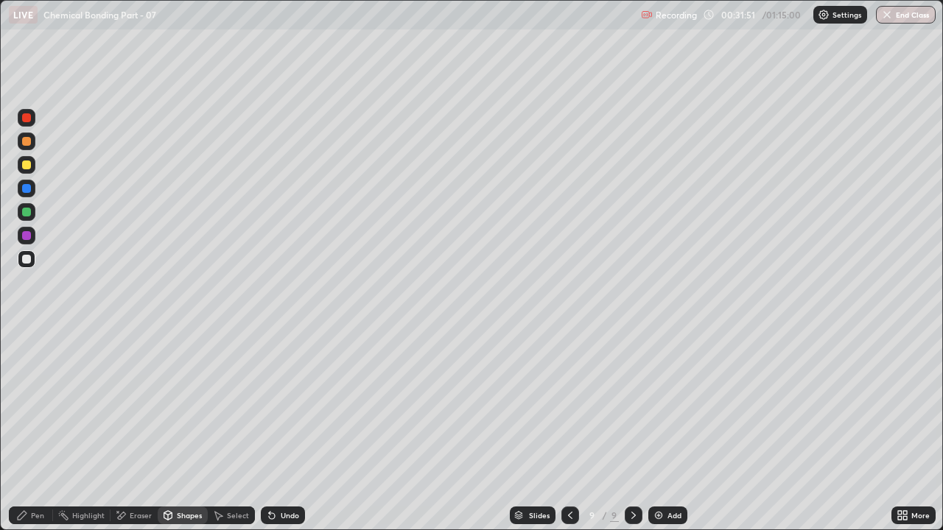
click at [38, 405] on div "Pen" at bounding box center [37, 515] width 13 height 7
click at [30, 237] on div at bounding box center [26, 235] width 9 height 9
click at [27, 167] on div at bounding box center [26, 165] width 9 height 9
click at [182, 405] on div "Shapes" at bounding box center [189, 515] width 25 height 7
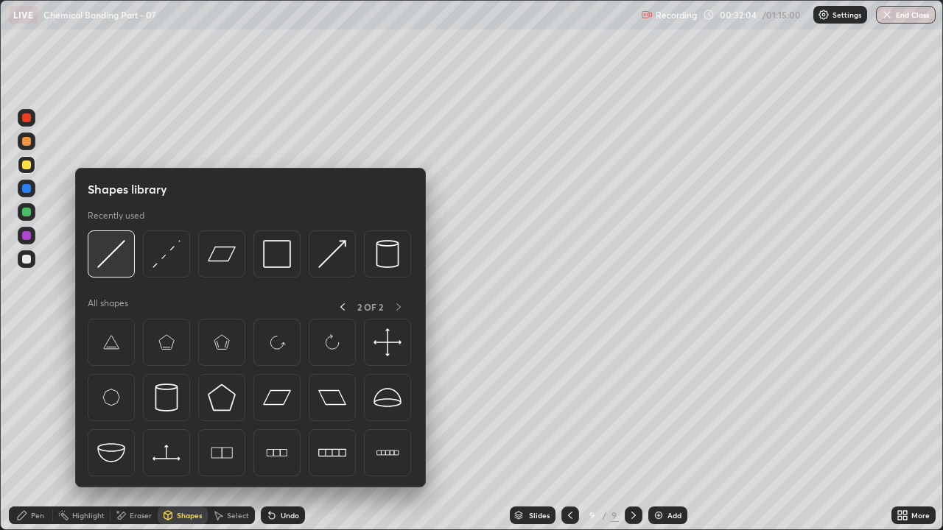
click at [127, 259] on div at bounding box center [111, 254] width 47 height 47
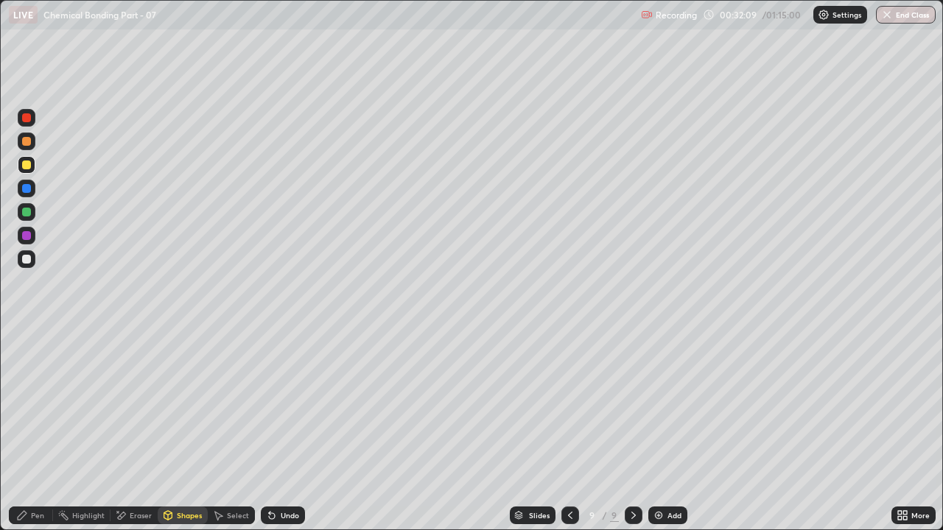
click at [26, 405] on div "Pen" at bounding box center [31, 516] width 44 height 18
click at [32, 259] on div at bounding box center [27, 259] width 18 height 18
click at [27, 118] on div at bounding box center [26, 117] width 9 height 9
click at [28, 165] on div at bounding box center [26, 165] width 9 height 9
click at [28, 260] on div at bounding box center [26, 259] width 9 height 9
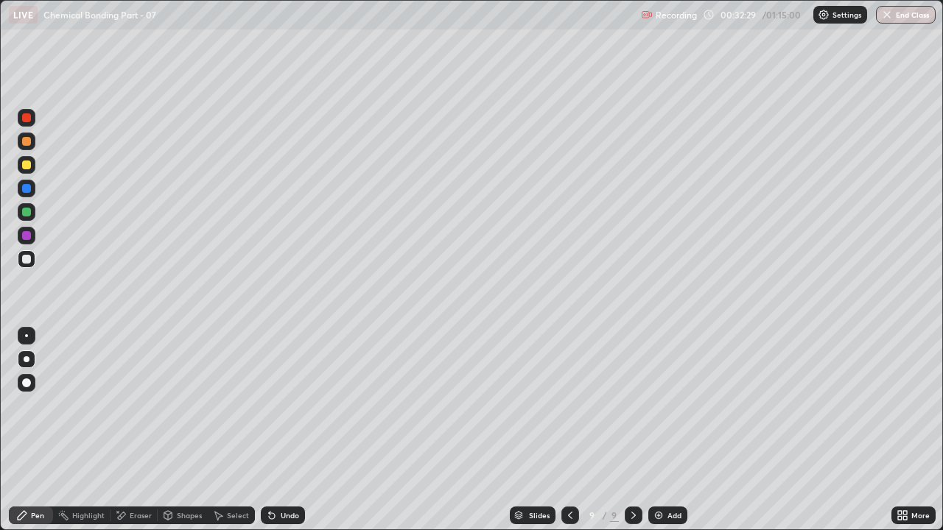
click at [29, 120] on div at bounding box center [26, 117] width 9 height 9
click at [28, 187] on div at bounding box center [26, 188] width 9 height 9
click at [194, 405] on div "Shapes" at bounding box center [189, 515] width 25 height 7
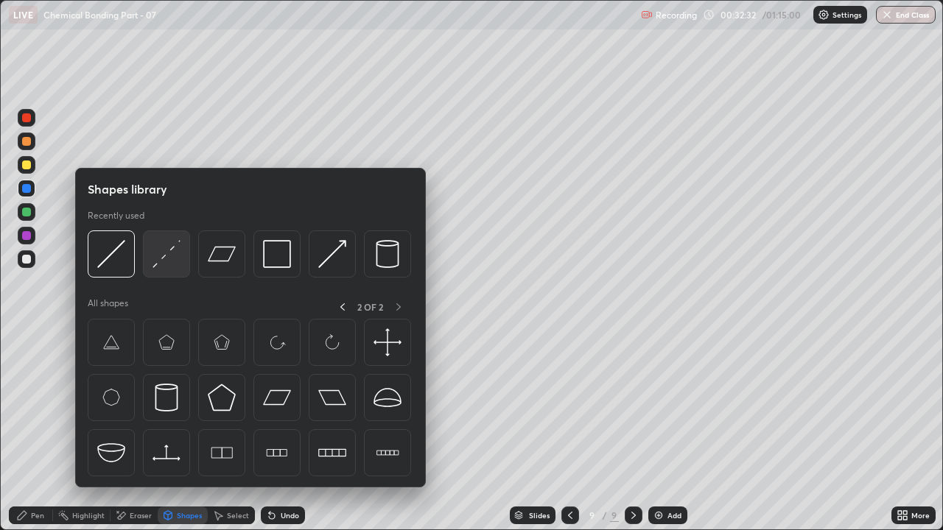
click at [169, 257] on img at bounding box center [166, 254] width 28 height 28
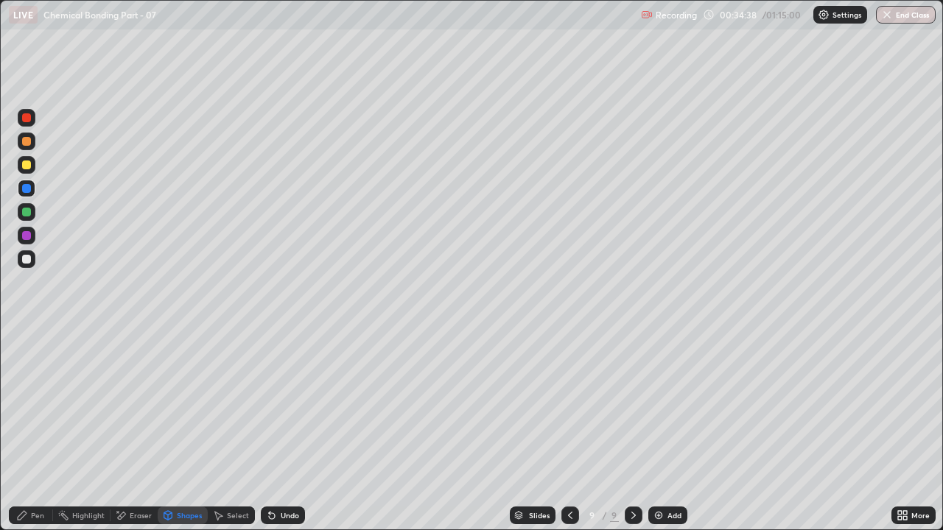
click at [281, 405] on div "Undo" at bounding box center [290, 515] width 18 height 7
click at [29, 405] on div "Pen" at bounding box center [31, 516] width 44 height 18
click at [292, 405] on div "Undo" at bounding box center [290, 515] width 18 height 7
click at [27, 260] on div at bounding box center [26, 259] width 9 height 9
click at [667, 405] on div "Add" at bounding box center [674, 515] width 14 height 7
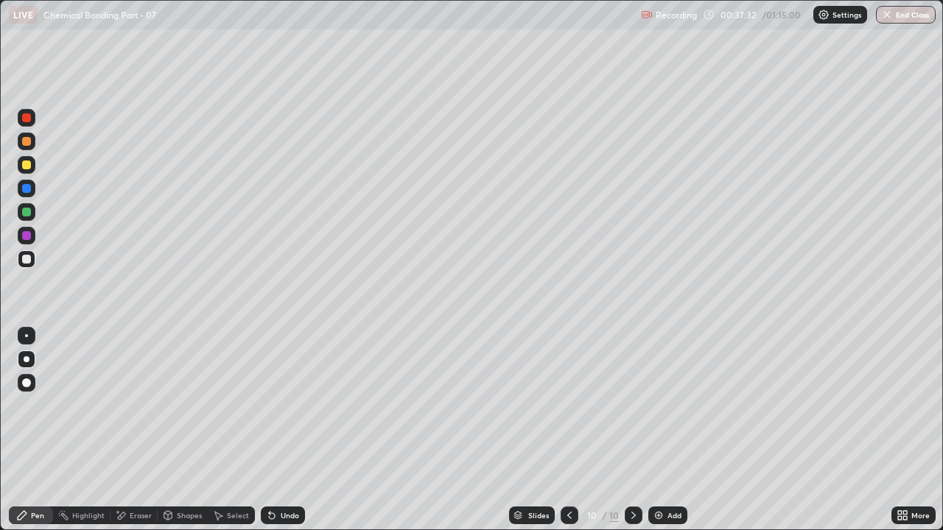
click at [24, 142] on div at bounding box center [26, 141] width 9 height 9
click at [568, 405] on icon at bounding box center [570, 516] width 12 height 12
click at [632, 405] on icon at bounding box center [633, 515] width 4 height 7
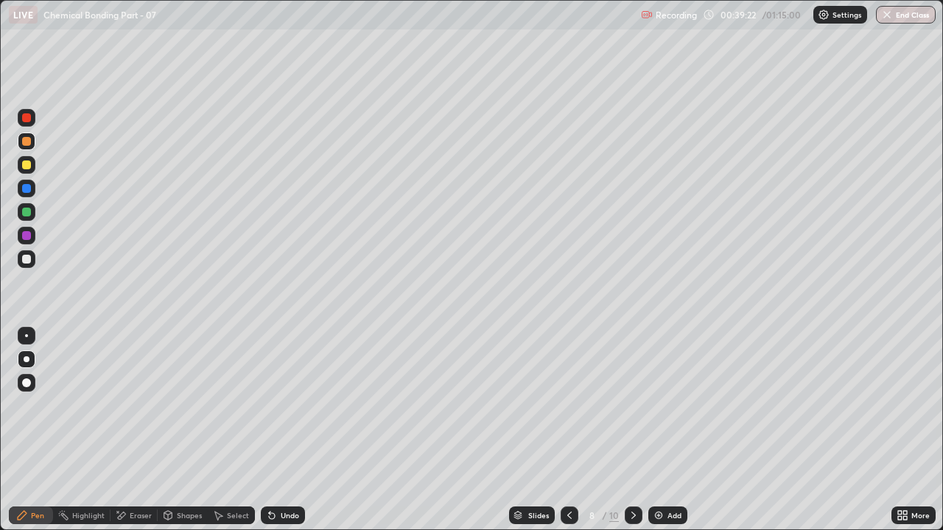
click at [631, 405] on div at bounding box center [634, 515] width 18 height 29
click at [632, 405] on icon at bounding box center [634, 516] width 12 height 12
click at [188, 405] on div "Shapes" at bounding box center [183, 516] width 50 height 18
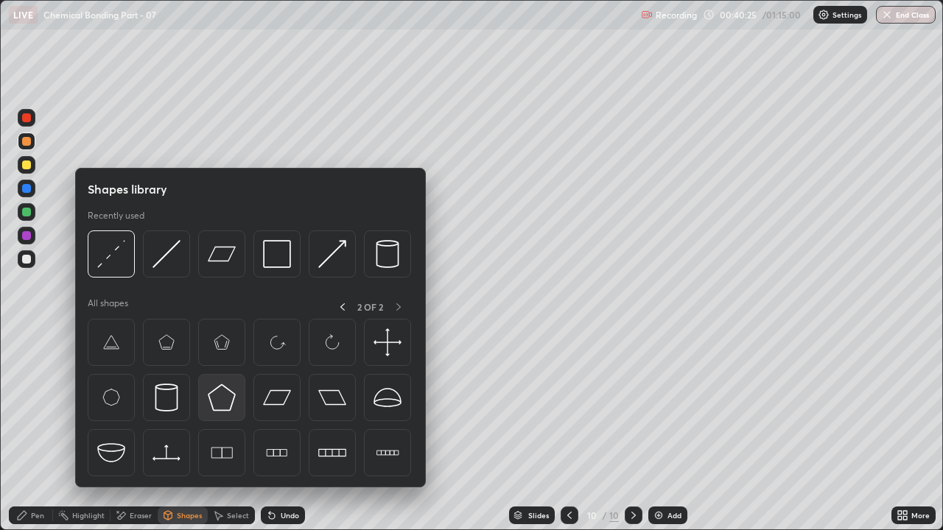
click at [225, 401] on img at bounding box center [222, 398] width 28 height 28
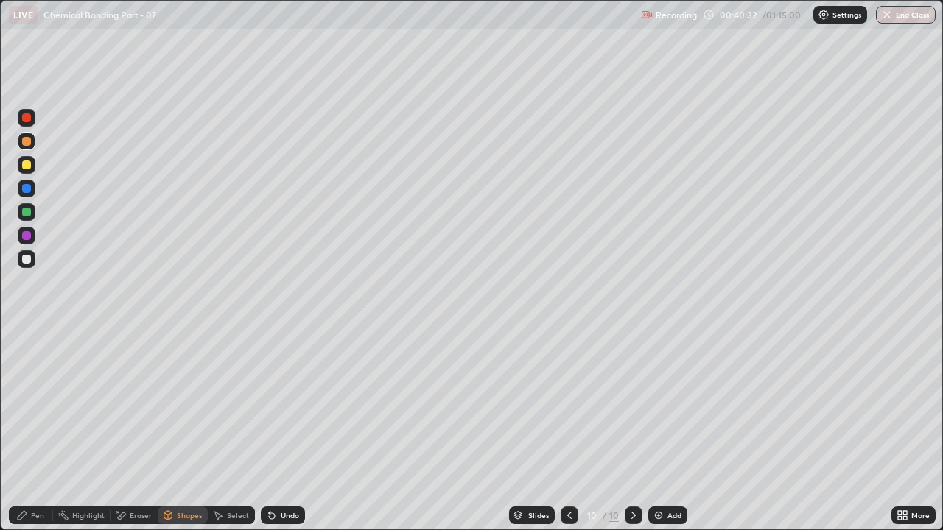
click at [32, 259] on div at bounding box center [27, 259] width 18 height 18
click at [183, 405] on div "Shapes" at bounding box center [189, 515] width 25 height 7
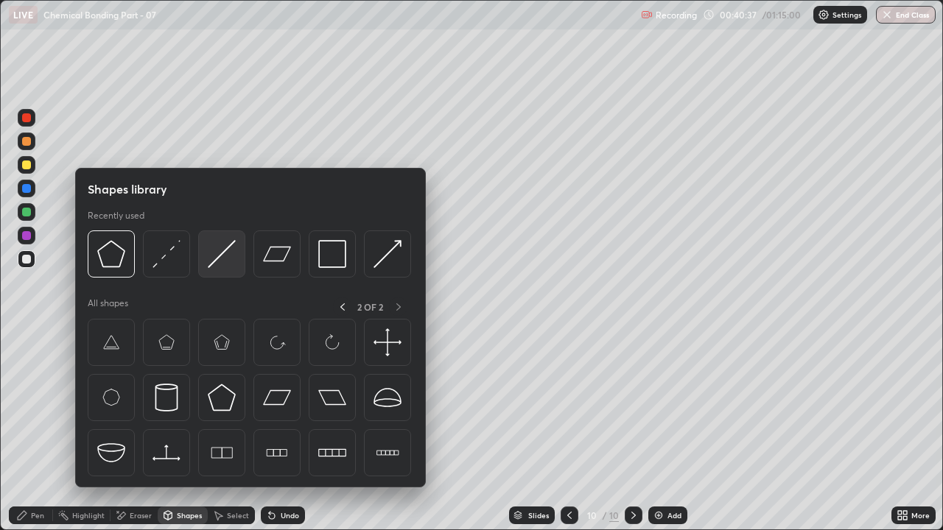
click at [220, 261] on img at bounding box center [222, 254] width 28 height 28
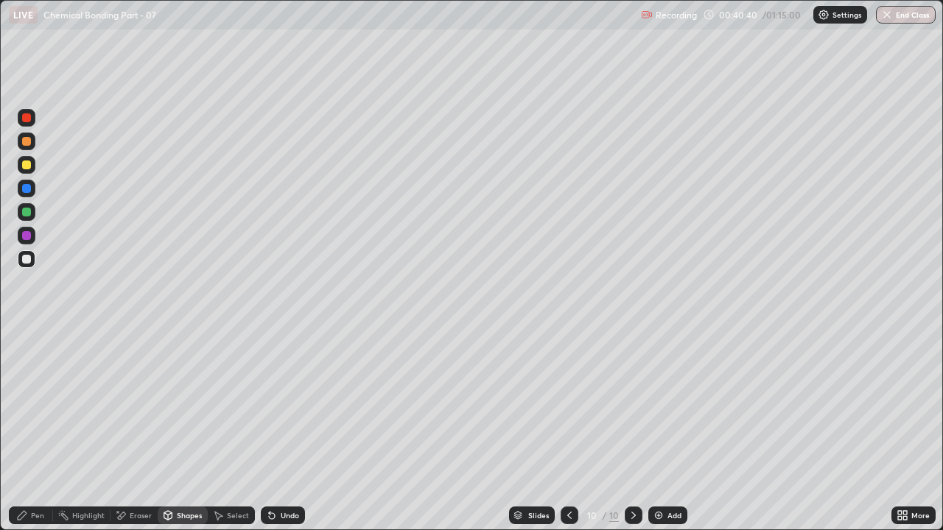
click at [291, 405] on div "Undo" at bounding box center [290, 515] width 18 height 7
click at [290, 405] on div "Undo" at bounding box center [290, 515] width 18 height 7
click at [287, 405] on div "Undo" at bounding box center [290, 515] width 18 height 7
click at [33, 405] on div "Pen" at bounding box center [37, 515] width 13 height 7
click at [27, 122] on div at bounding box center [26, 117] width 9 height 9
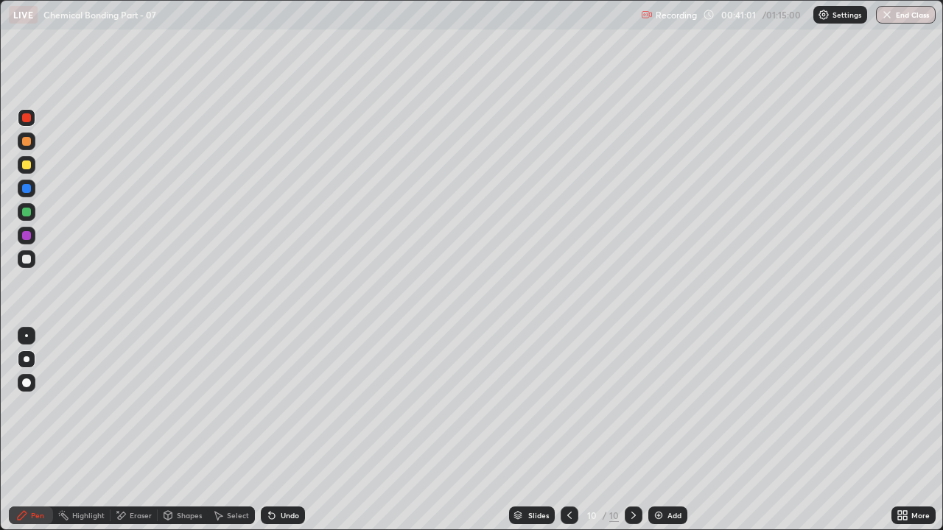
click at [193, 405] on div "Shapes" at bounding box center [189, 515] width 25 height 7
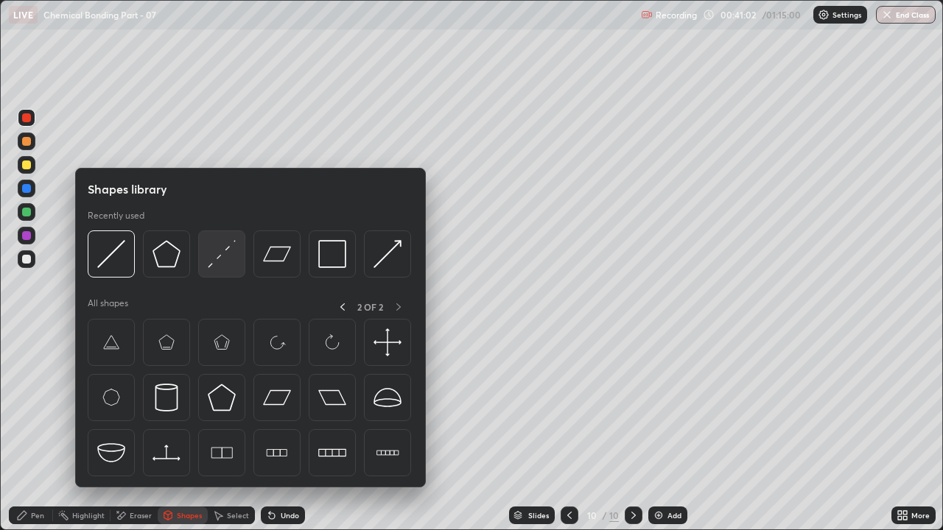
click at [222, 246] on img at bounding box center [222, 254] width 28 height 28
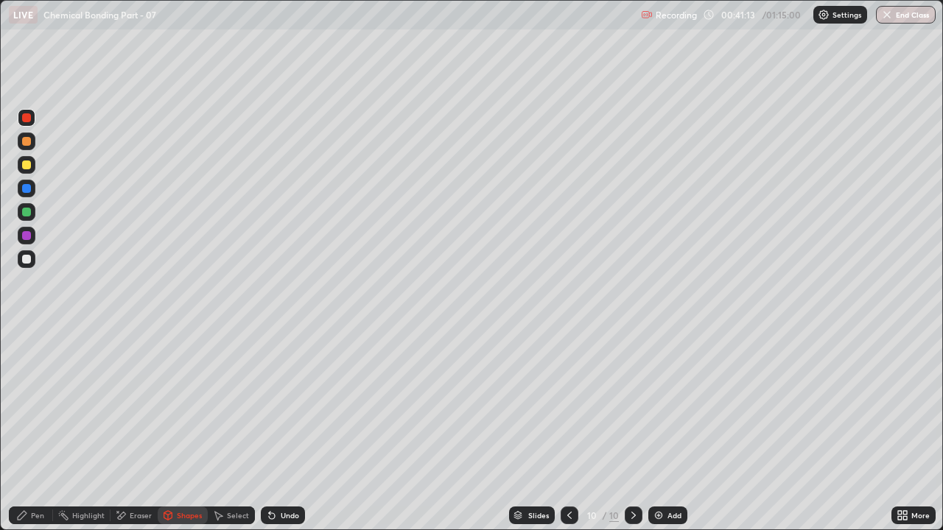
click at [27, 214] on div at bounding box center [26, 212] width 9 height 9
click at [36, 405] on div "Pen" at bounding box center [31, 516] width 44 height 18
click at [289, 405] on div "Undo" at bounding box center [283, 516] width 44 height 18
click at [290, 405] on div "Undo" at bounding box center [290, 515] width 18 height 7
click at [180, 405] on div "Shapes" at bounding box center [189, 515] width 25 height 7
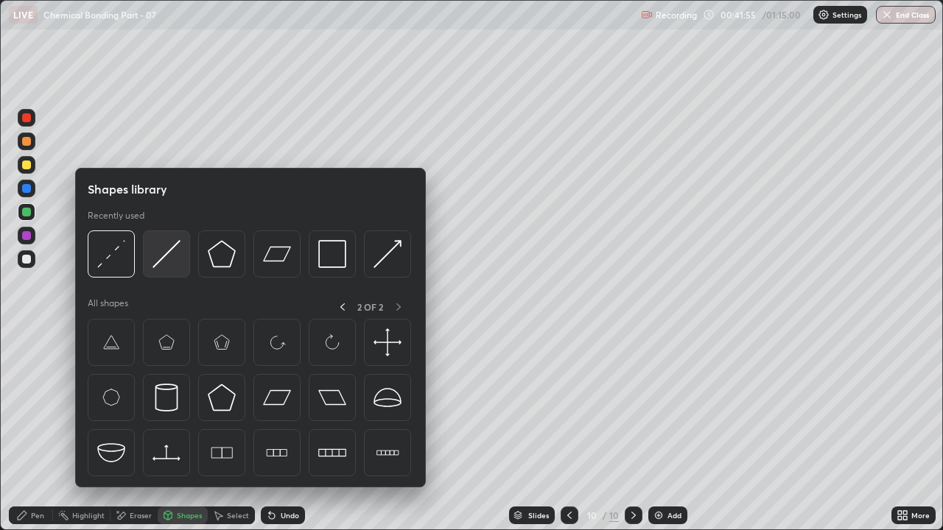
click at [172, 258] on img at bounding box center [166, 254] width 28 height 28
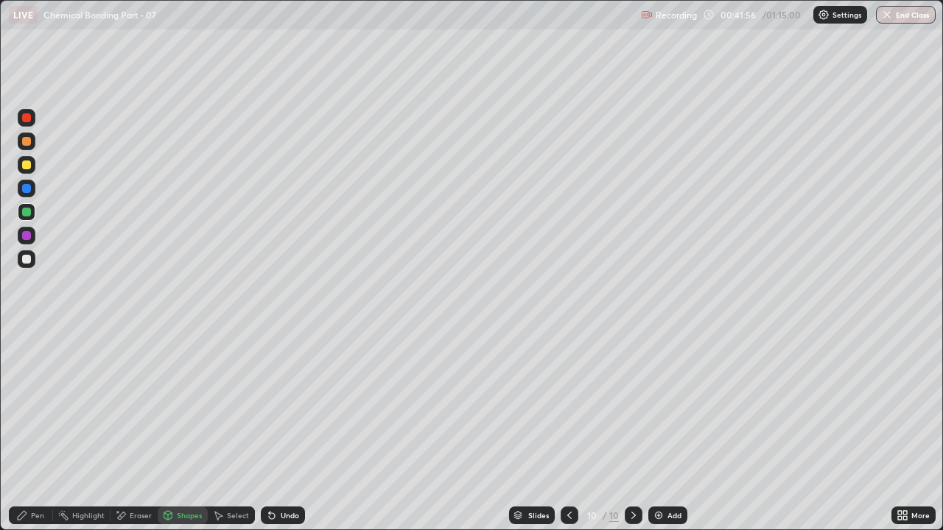
click at [27, 144] on div at bounding box center [26, 141] width 9 height 9
click at [27, 189] on div at bounding box center [26, 188] width 9 height 9
click at [32, 405] on div "Pen" at bounding box center [37, 515] width 13 height 7
click at [278, 405] on div "Undo" at bounding box center [283, 516] width 44 height 18
click at [916, 13] on button "End Class" at bounding box center [906, 15] width 60 height 18
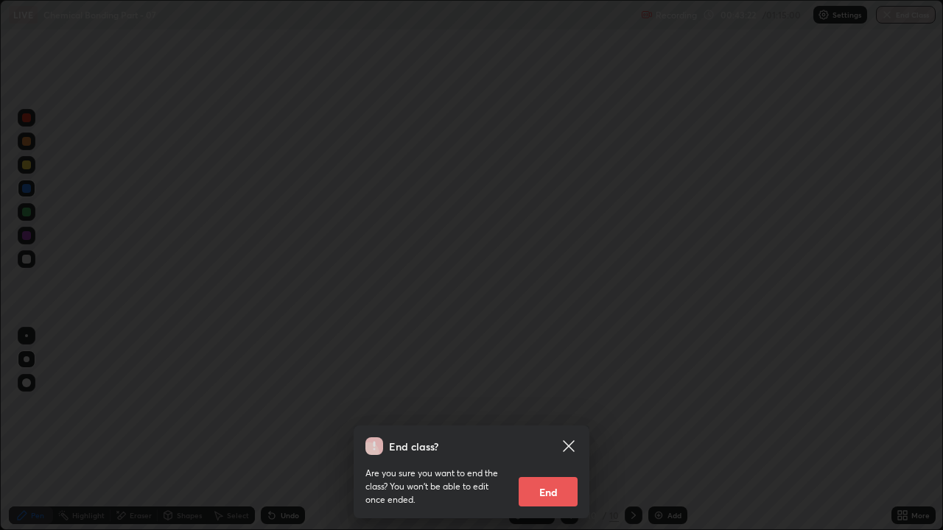
click at [567, 405] on button "End" at bounding box center [548, 491] width 59 height 29
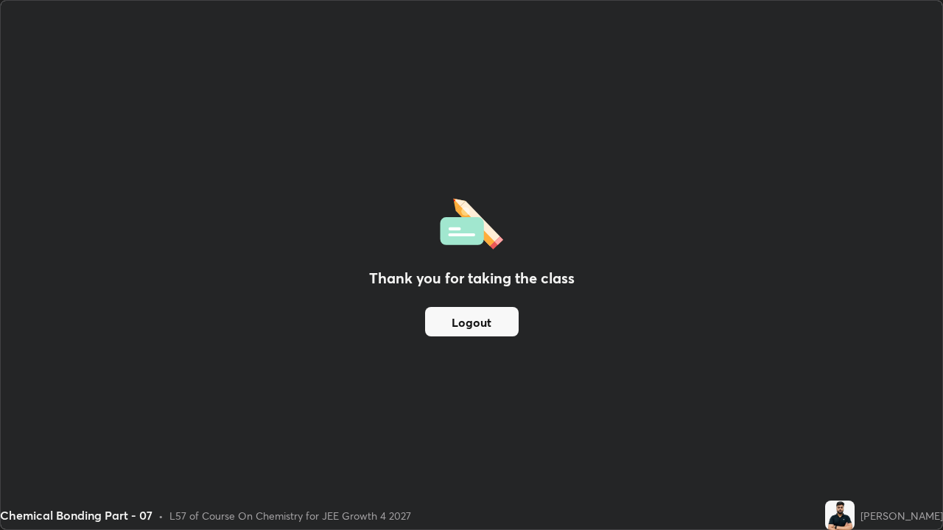
click at [556, 405] on div "Thank you for taking the class Logout" at bounding box center [471, 265] width 941 height 529
click at [508, 325] on button "Logout" at bounding box center [472, 321] width 94 height 29
